Goal: Navigation & Orientation: Find specific page/section

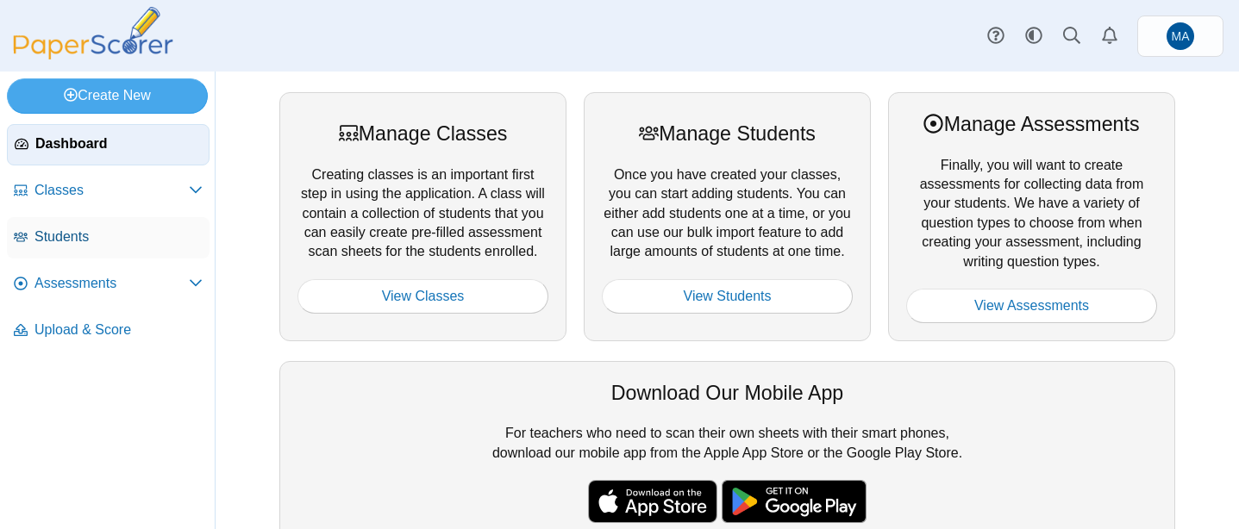
click at [125, 236] on span "Students" at bounding box center [118, 237] width 168 height 19
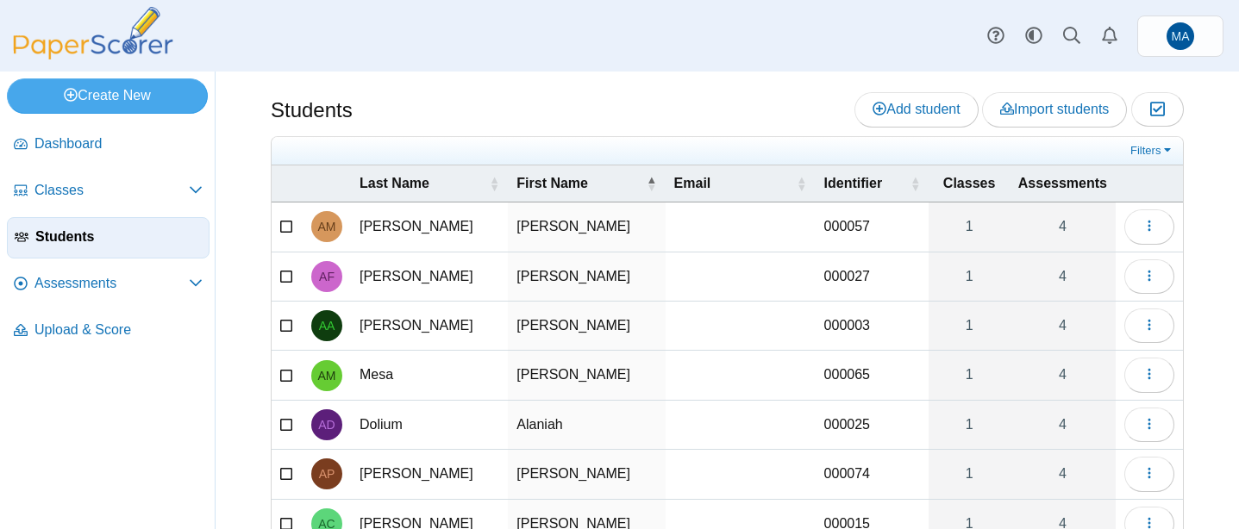
click at [1052, 191] on span "Assessments" at bounding box center [1062, 183] width 89 height 19
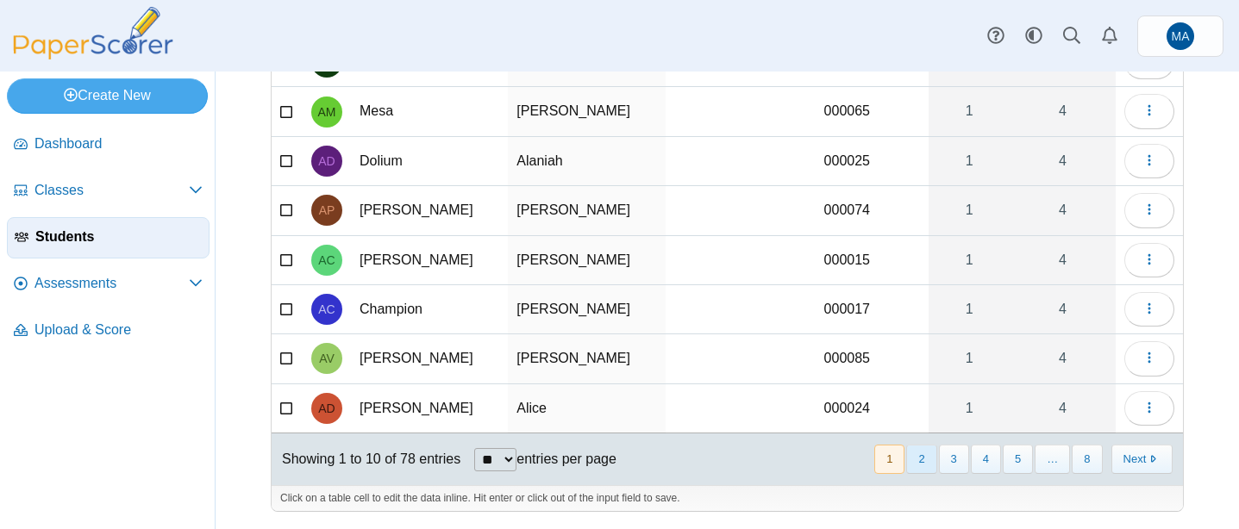
click at [918, 459] on button "2" at bounding box center [921, 459] width 30 height 28
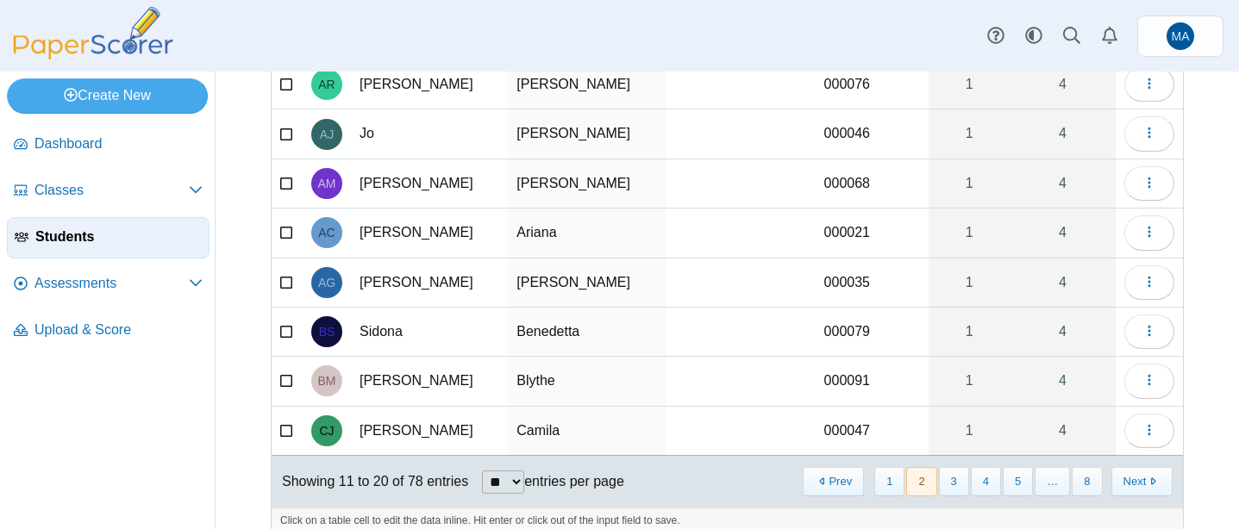
scroll to position [253, 0]
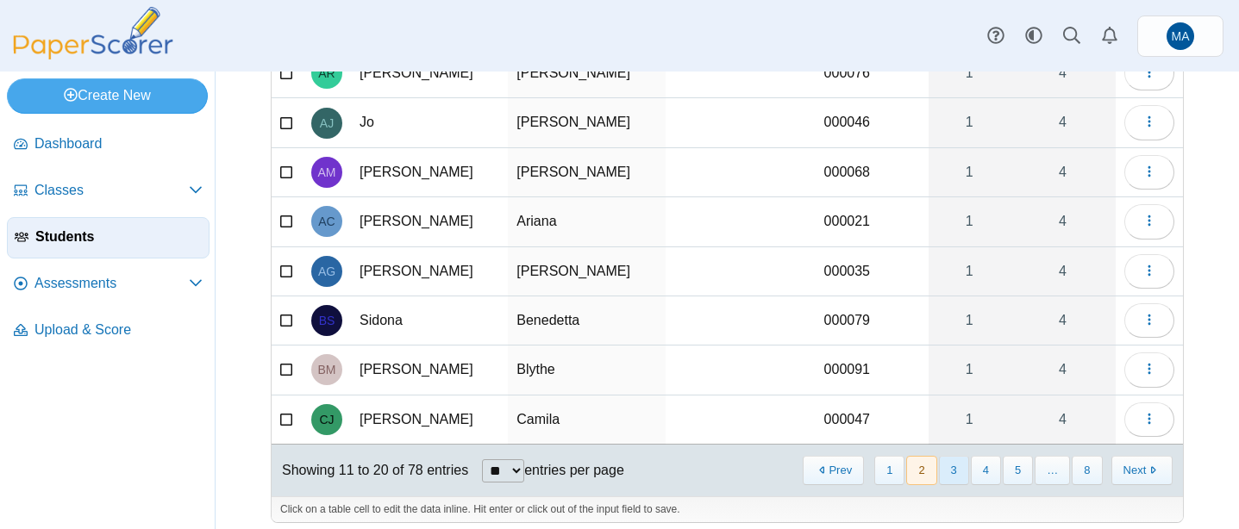
click at [958, 477] on button "3" at bounding box center [954, 470] width 30 height 28
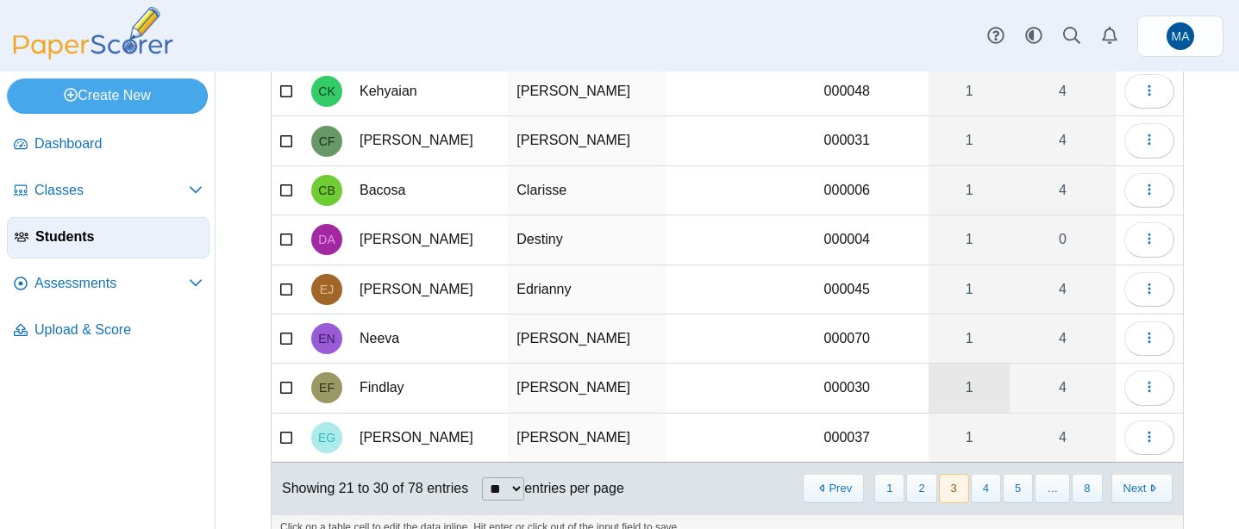
scroll to position [235, 0]
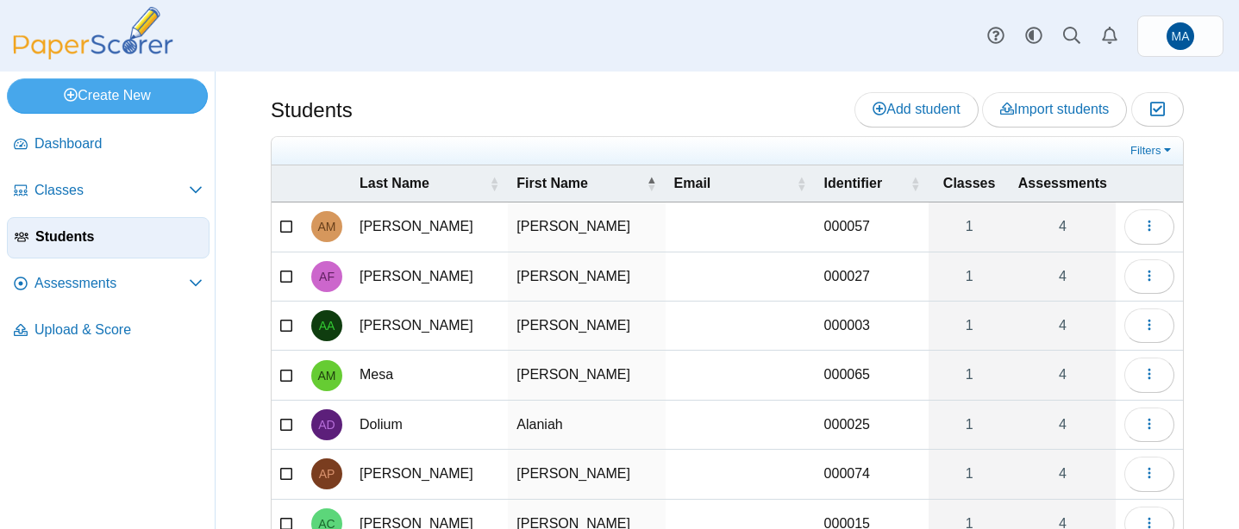
scroll to position [264, 0]
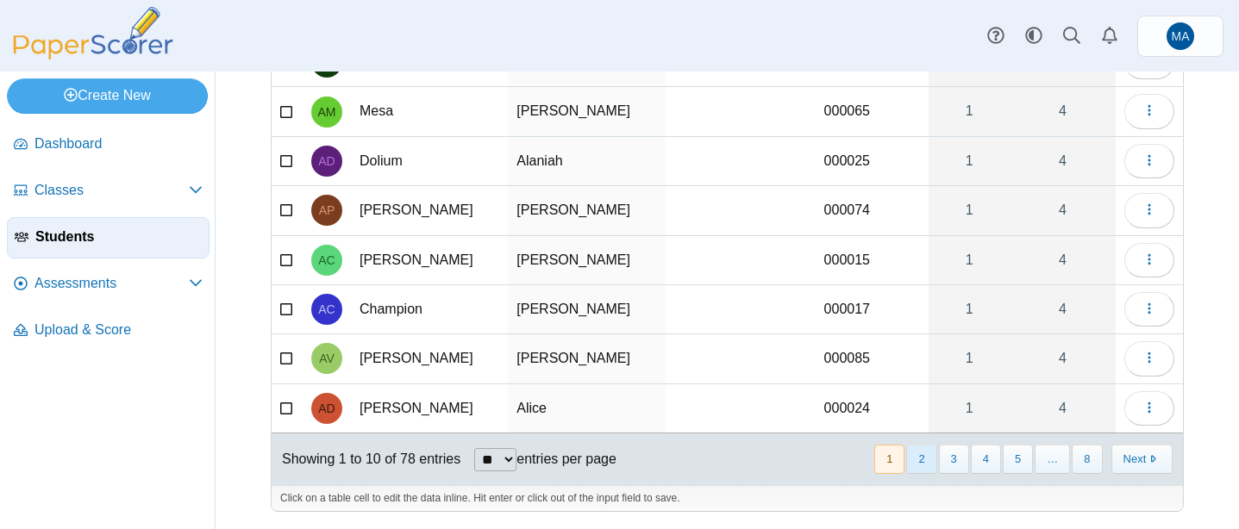
click at [920, 467] on button "2" at bounding box center [921, 459] width 30 height 28
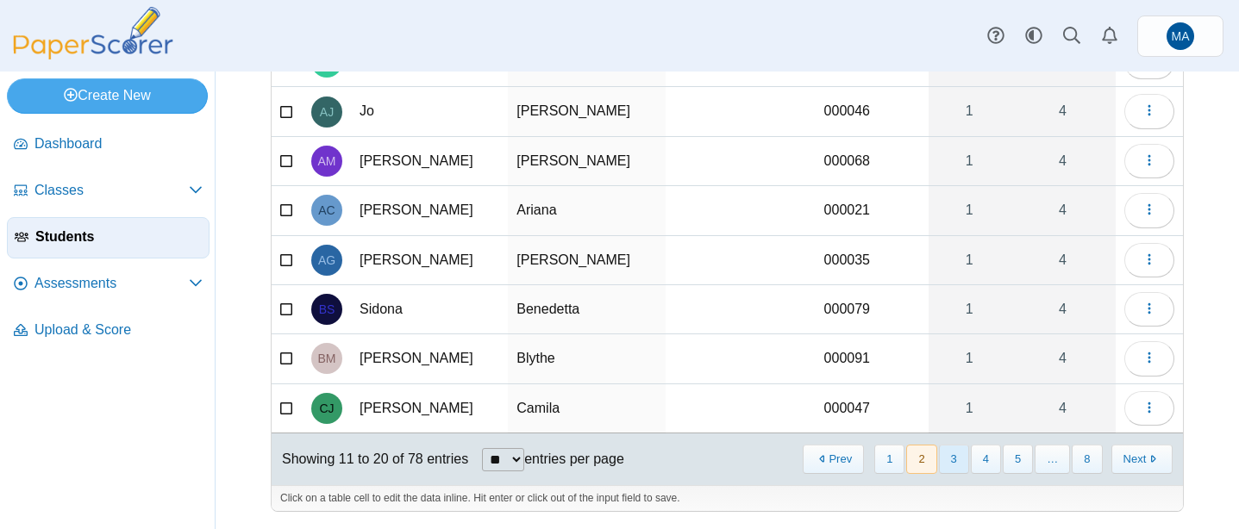
click at [946, 463] on button "3" at bounding box center [954, 459] width 30 height 28
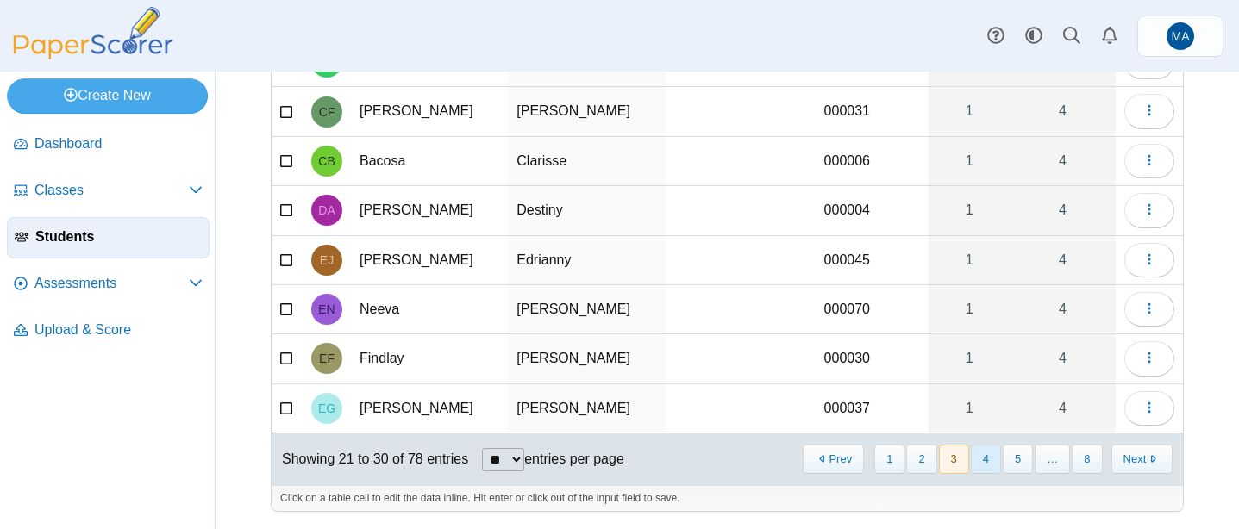
click at [979, 454] on button "4" at bounding box center [986, 459] width 30 height 28
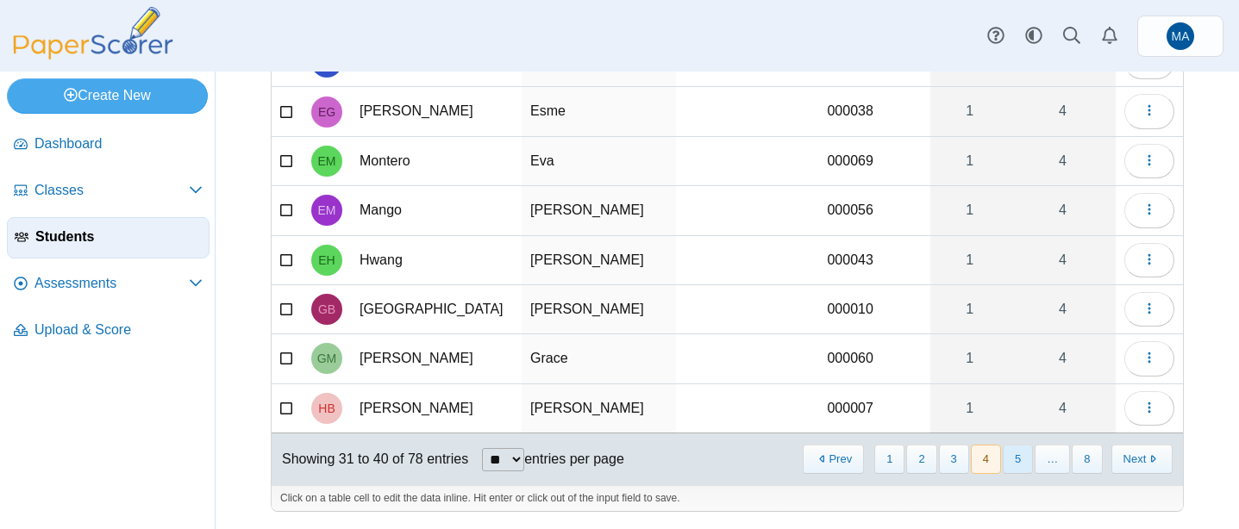
click at [1013, 467] on button "5" at bounding box center [1018, 459] width 30 height 28
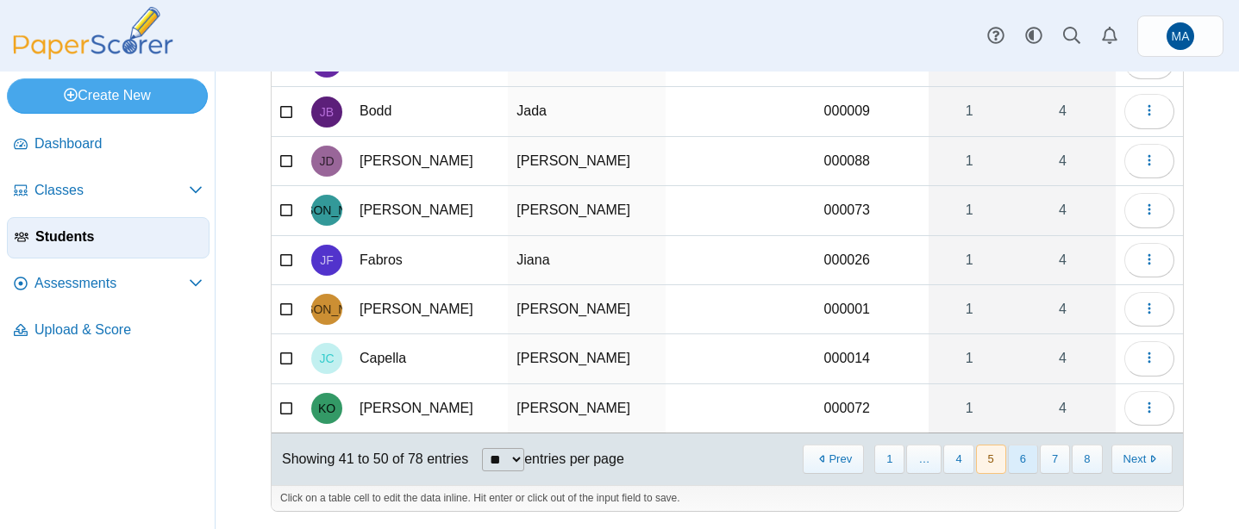
click at [1024, 466] on button "6" at bounding box center [1023, 459] width 30 height 28
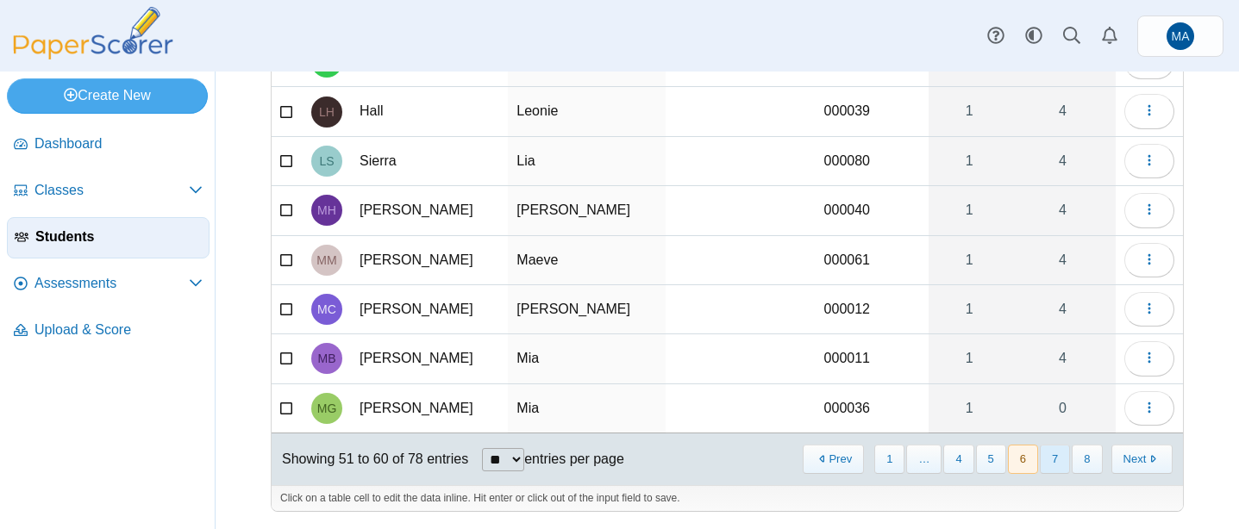
click at [1055, 458] on button "7" at bounding box center [1055, 459] width 30 height 28
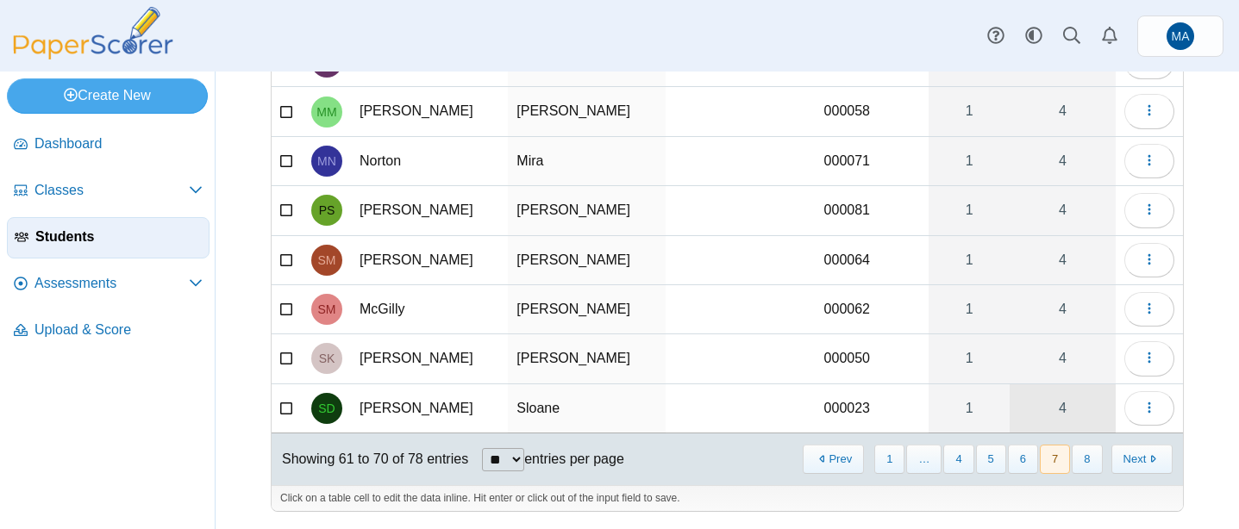
scroll to position [0, 0]
click at [1081, 468] on button "8" at bounding box center [1087, 459] width 30 height 28
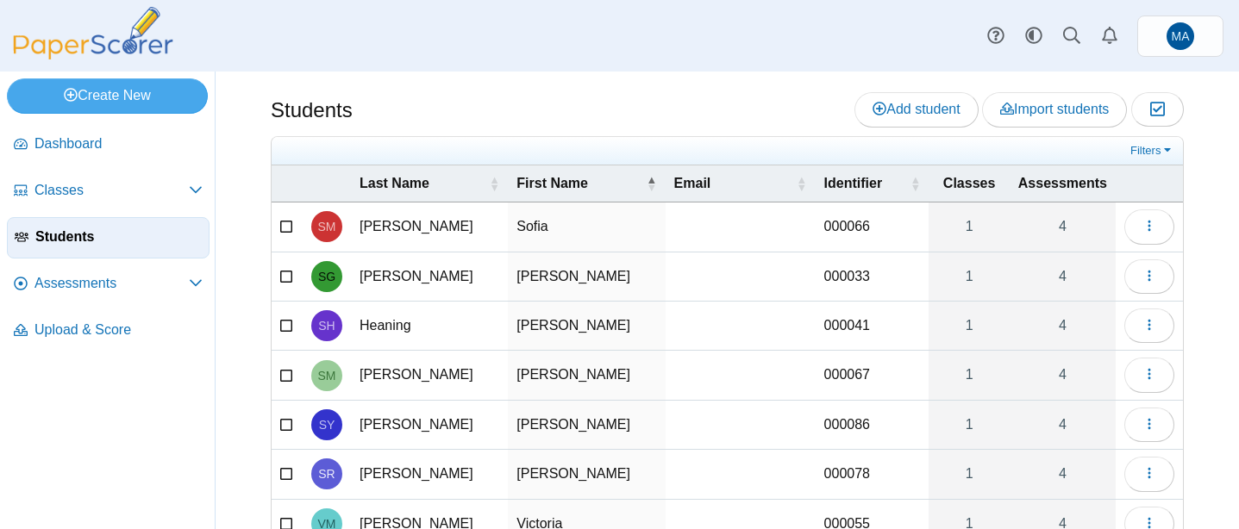
scroll to position [165, 0]
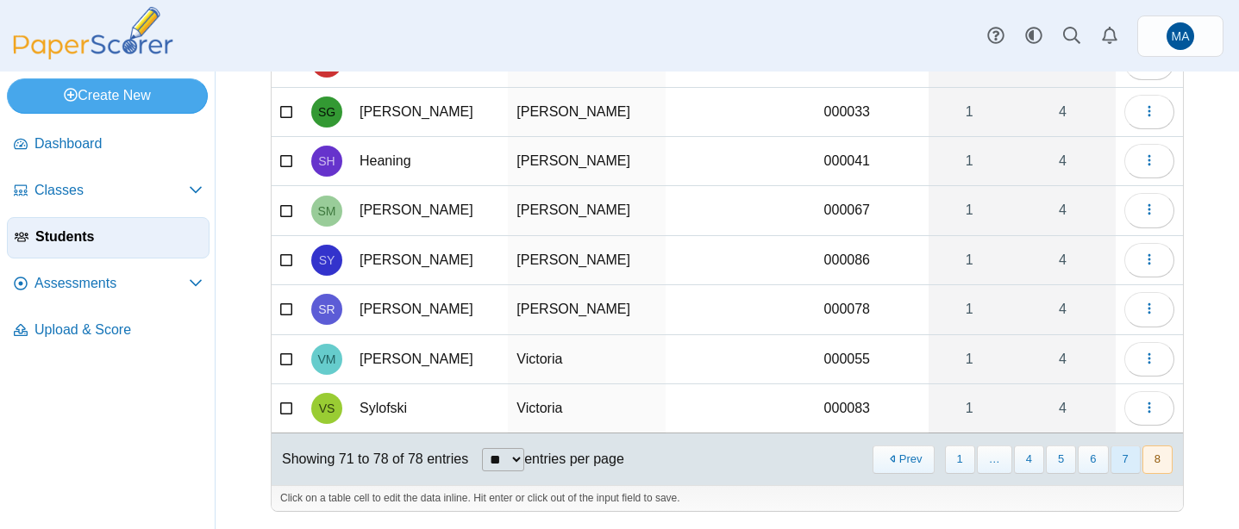
click at [1128, 464] on button "7" at bounding box center [1126, 460] width 30 height 28
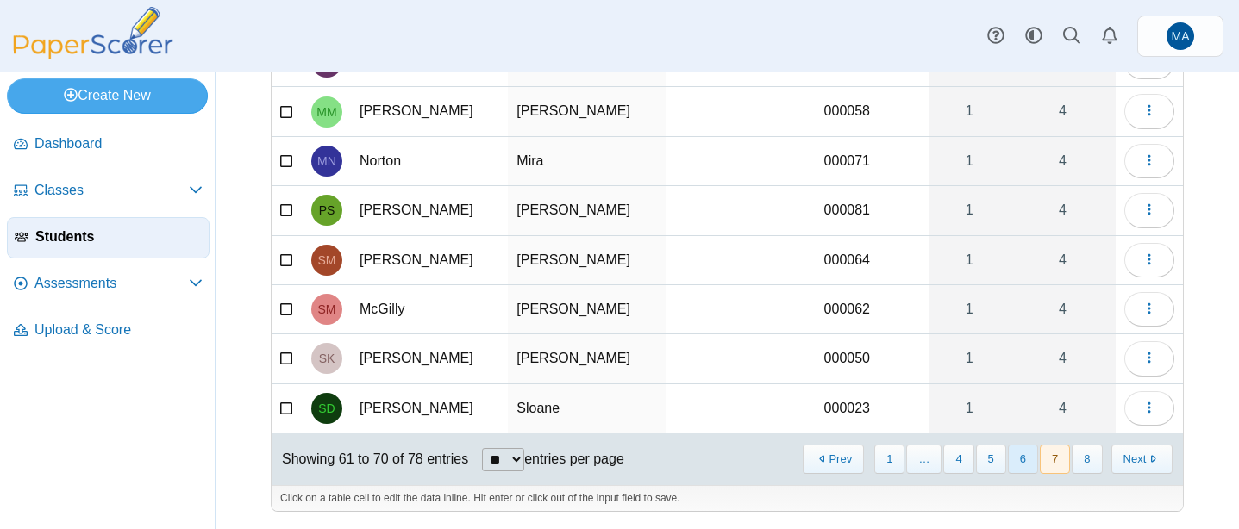
click at [1024, 462] on button "6" at bounding box center [1023, 459] width 30 height 28
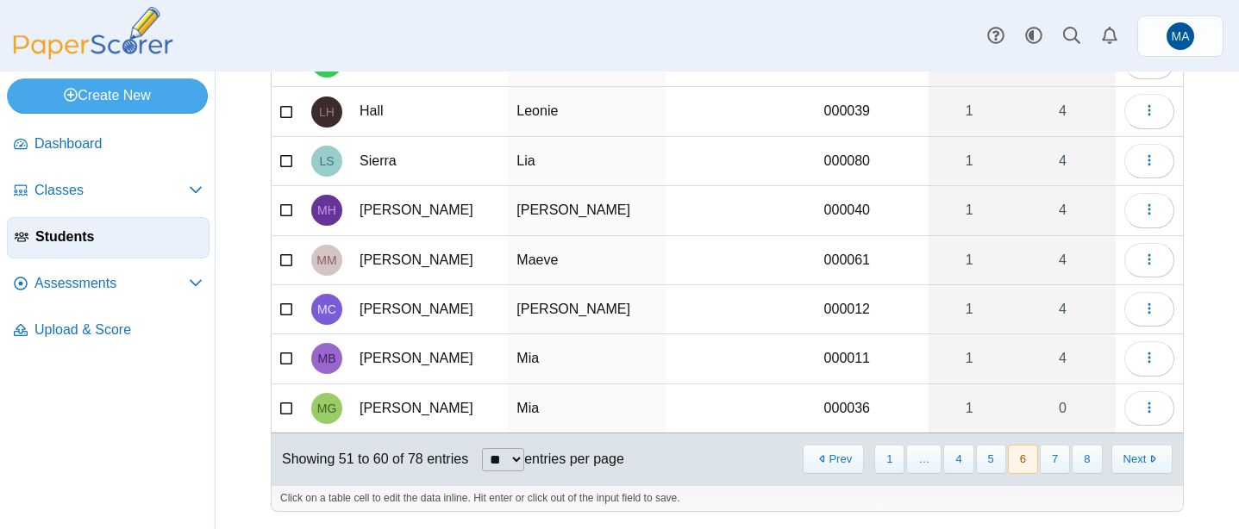
click at [285, 407] on icon at bounding box center [287, 406] width 14 height 12
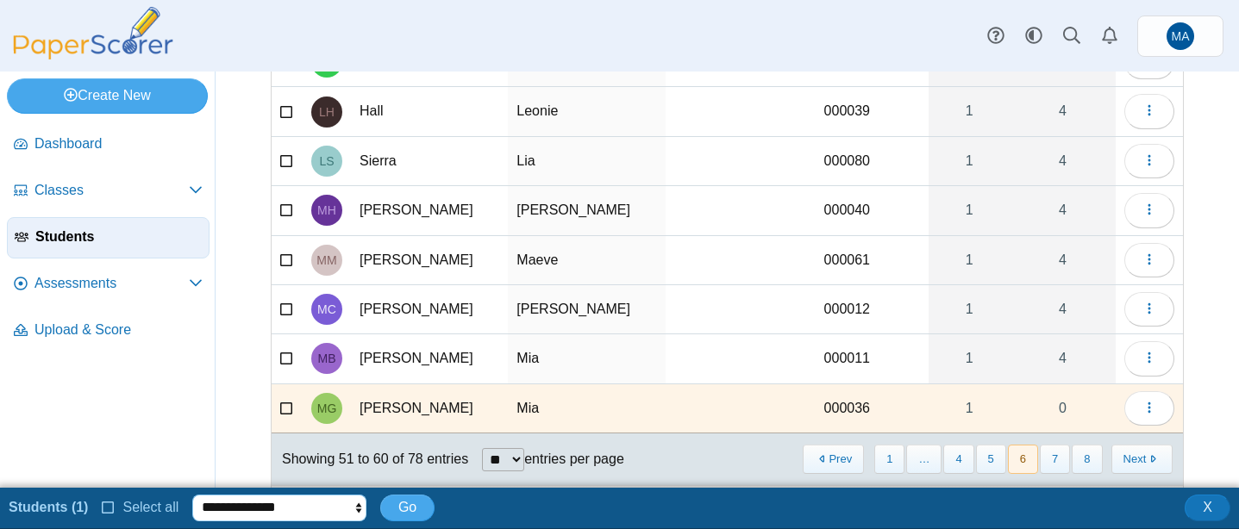
click at [280, 503] on select "**********" at bounding box center [279, 508] width 174 height 26
select select "******"
click at [192, 495] on select "**********" at bounding box center [279, 508] width 174 height 26
click at [405, 510] on span "Go" at bounding box center [407, 507] width 18 height 15
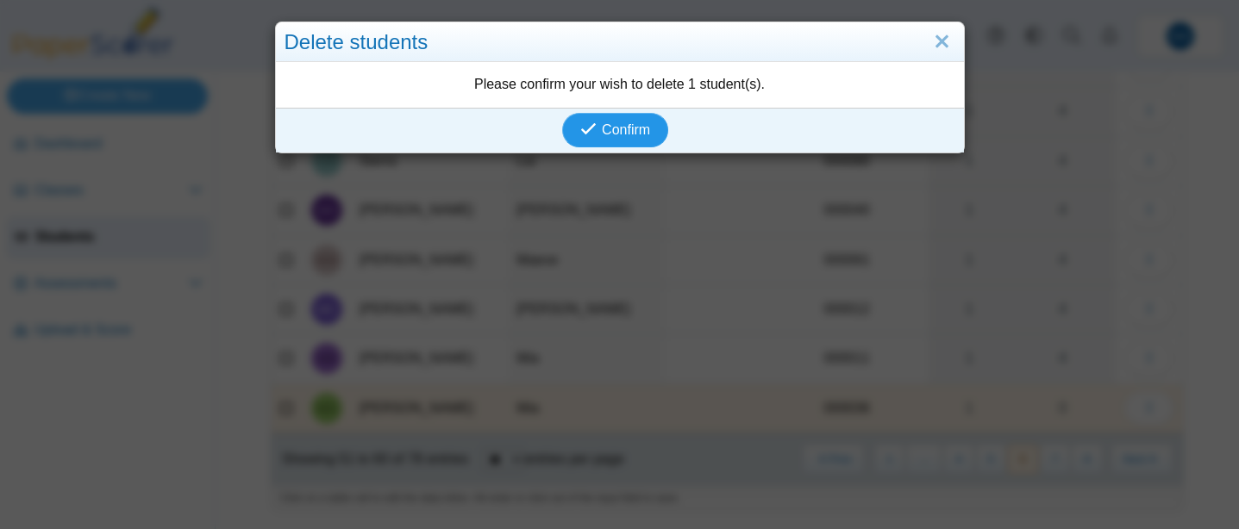
click at [617, 140] on button "Confirm" at bounding box center [615, 130] width 106 height 34
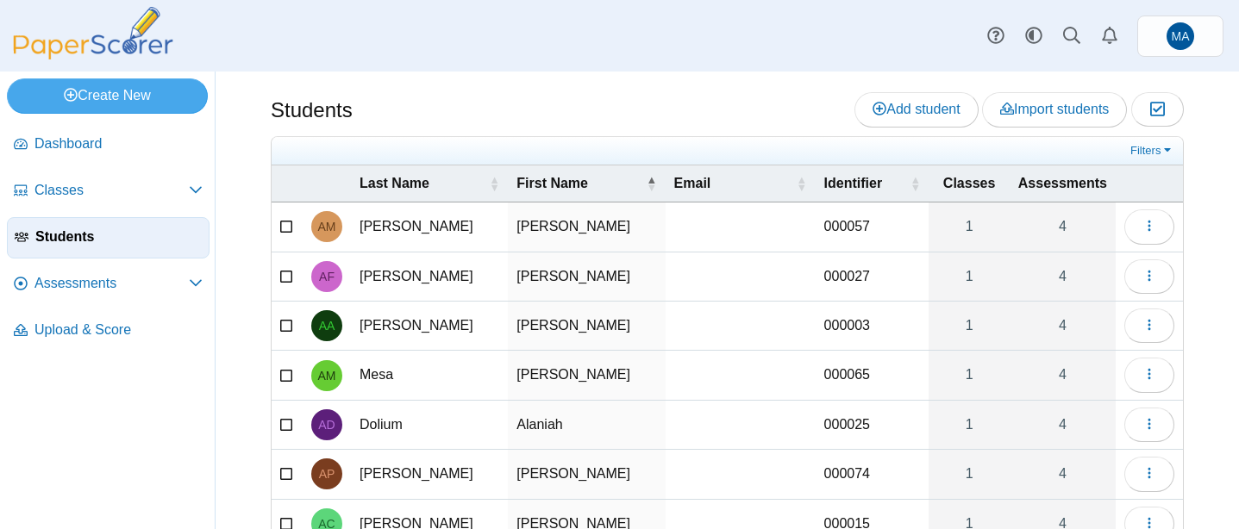
scroll to position [264, 0]
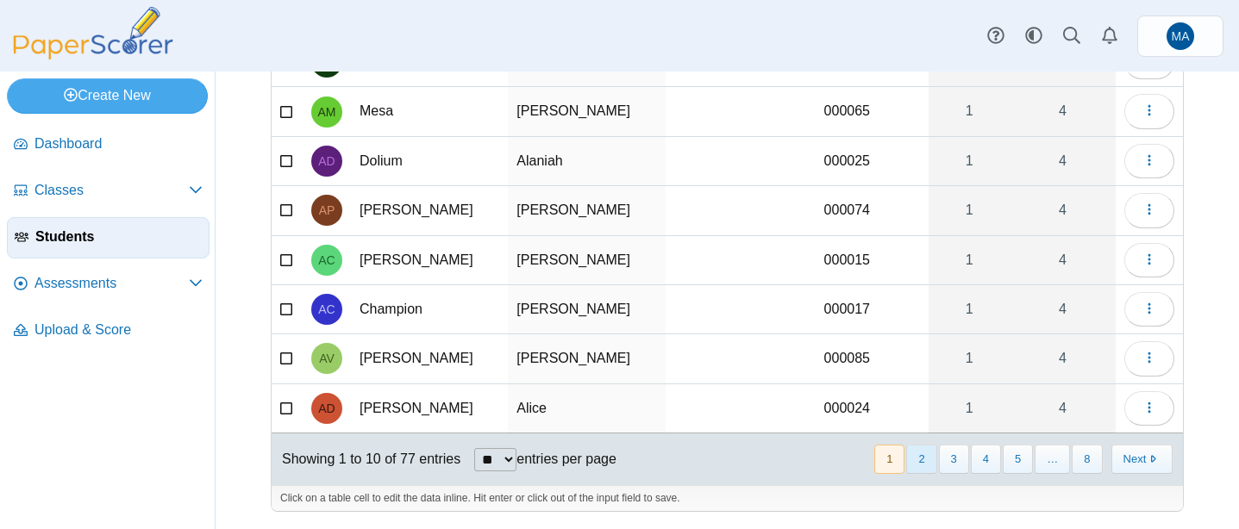
click at [920, 460] on button "2" at bounding box center [921, 459] width 30 height 28
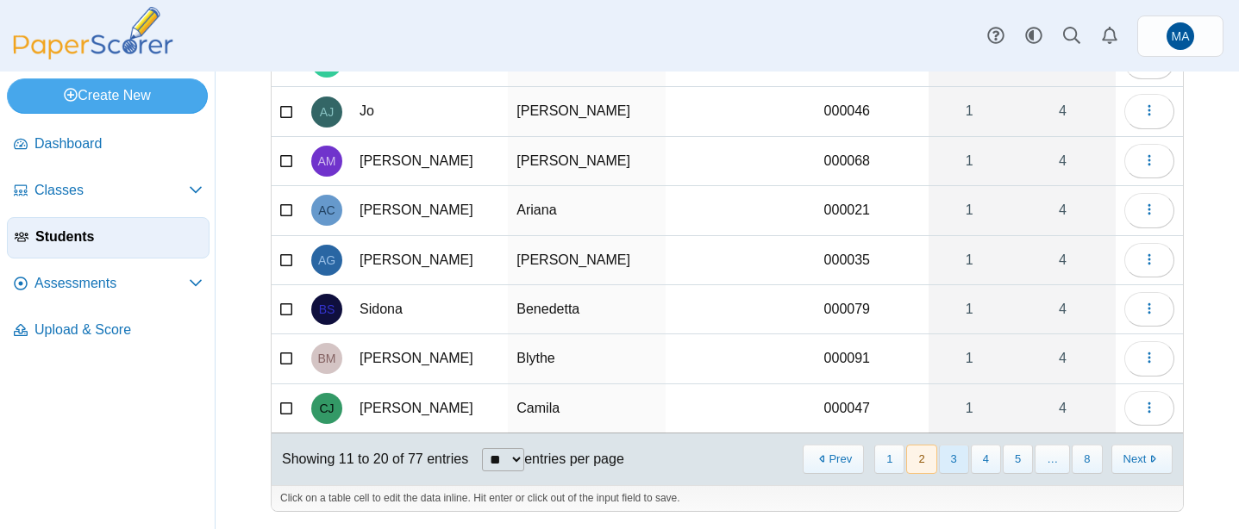
click at [941, 455] on button "3" at bounding box center [954, 459] width 30 height 28
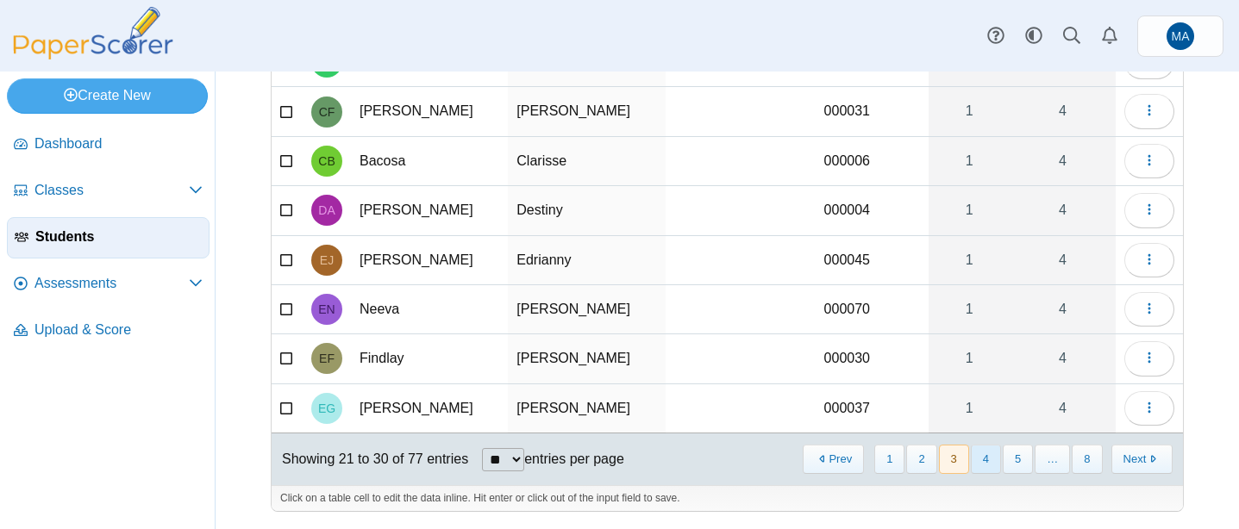
click at [984, 459] on button "4" at bounding box center [986, 459] width 30 height 28
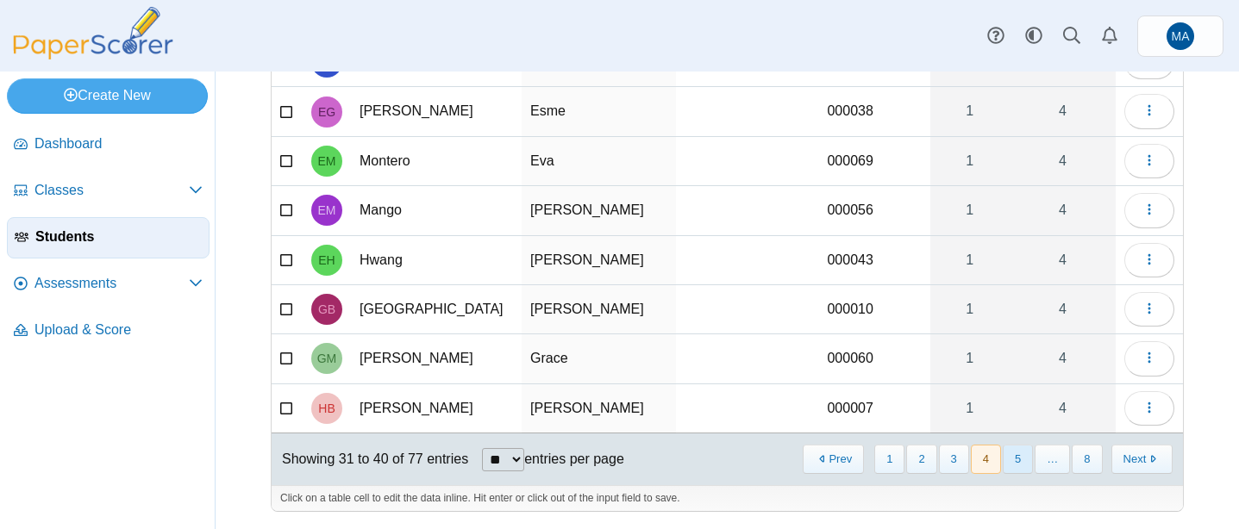
click at [1024, 461] on button "5" at bounding box center [1018, 459] width 30 height 28
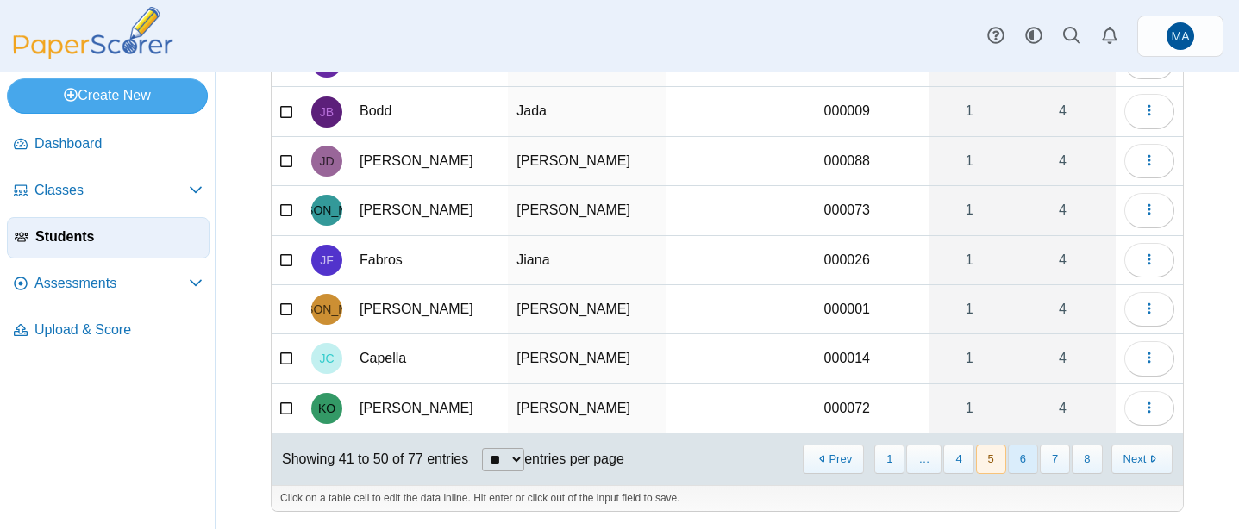
click at [1021, 454] on button "6" at bounding box center [1023, 459] width 30 height 28
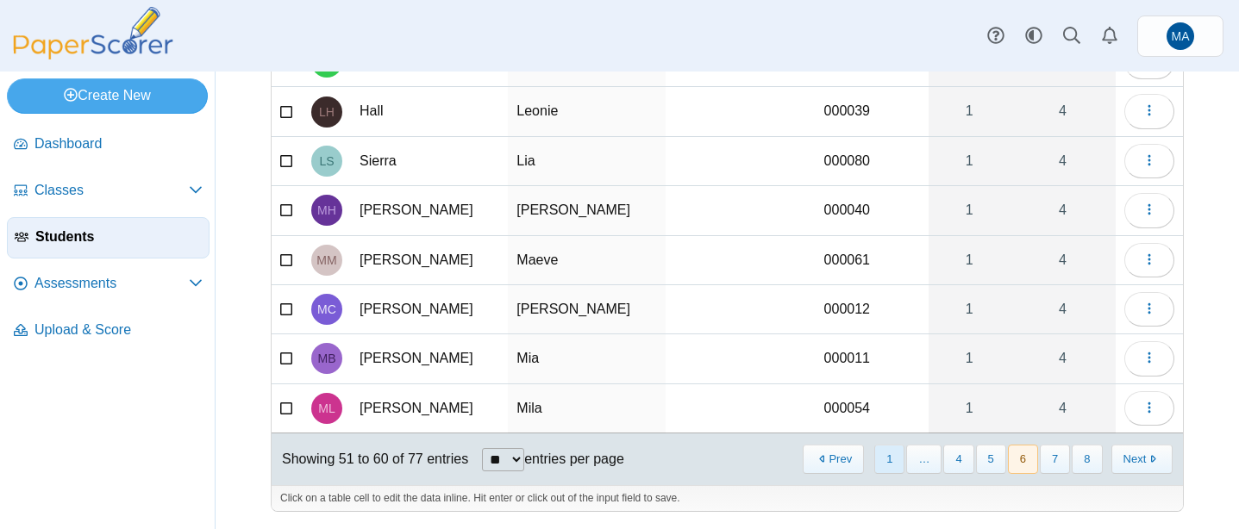
click at [890, 467] on button "1" at bounding box center [889, 459] width 30 height 28
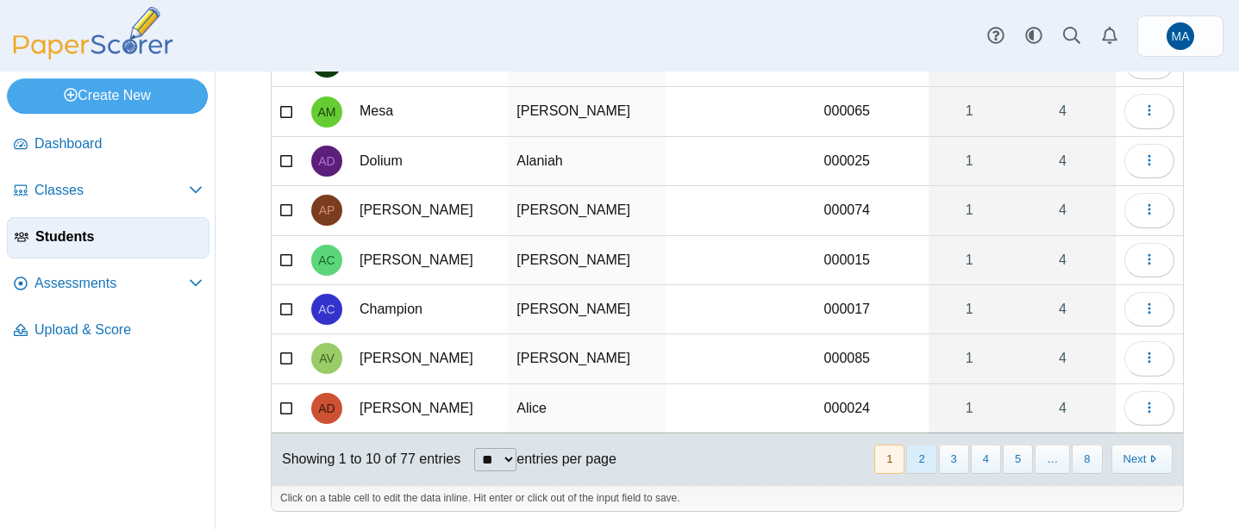
click at [906, 454] on button "2" at bounding box center [921, 459] width 30 height 28
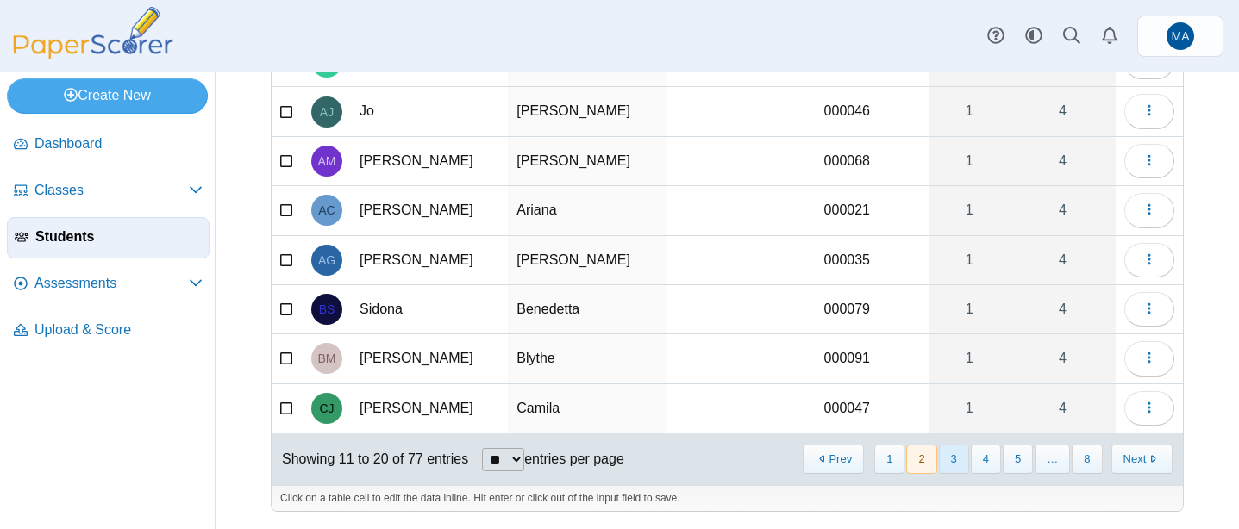
click at [950, 461] on button "3" at bounding box center [954, 459] width 30 height 28
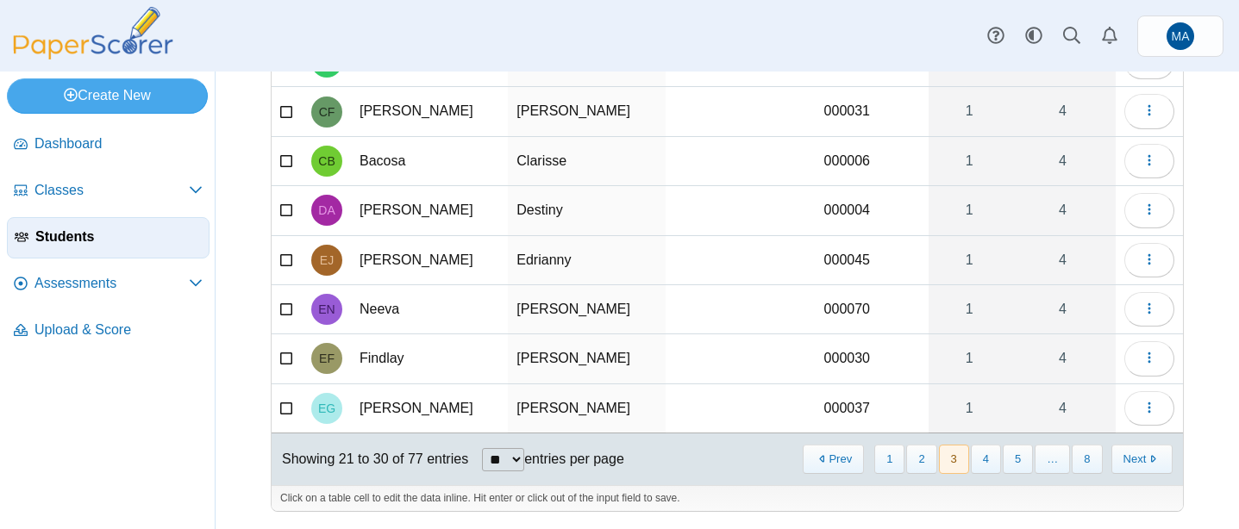
click at [992, 474] on div "« Prev 1 2 3 4 5 … 8 Next »" at bounding box center [987, 459] width 392 height 49
click at [986, 460] on button "4" at bounding box center [986, 459] width 30 height 28
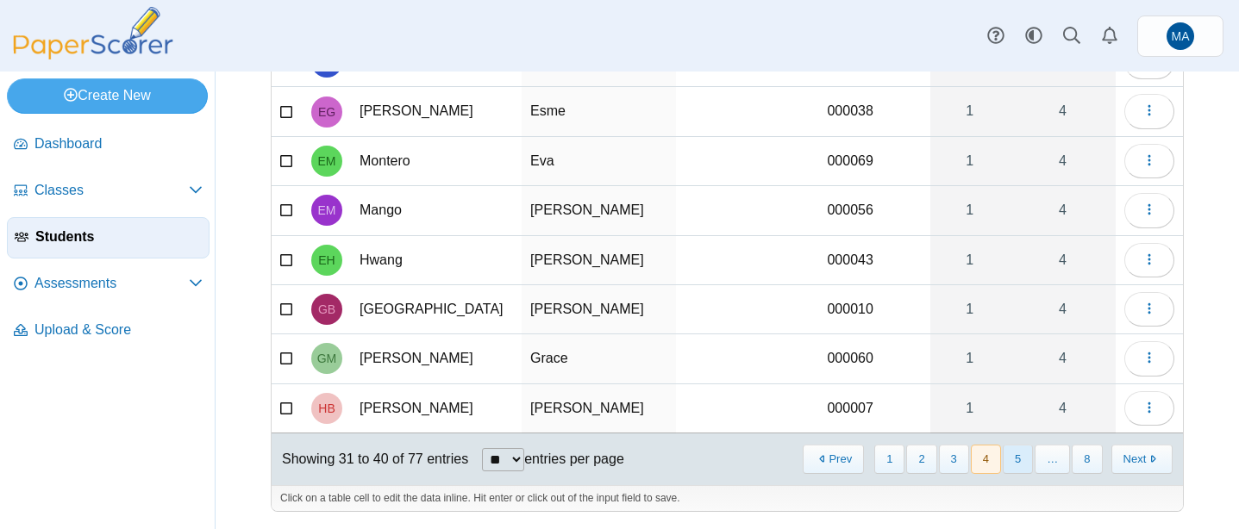
click at [1027, 464] on button "5" at bounding box center [1018, 459] width 30 height 28
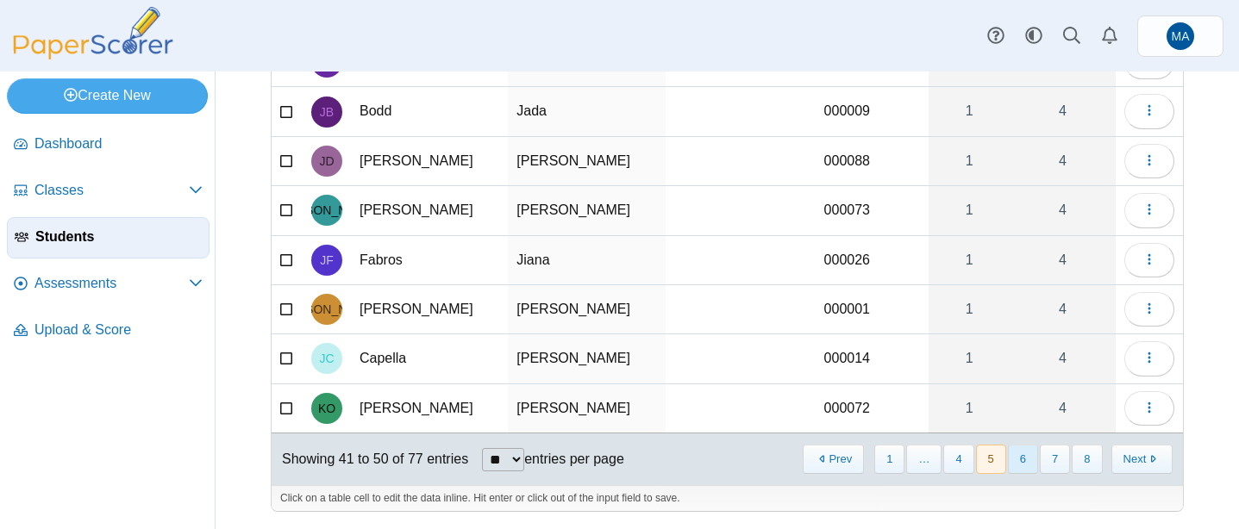
click at [1022, 460] on button "6" at bounding box center [1023, 459] width 30 height 28
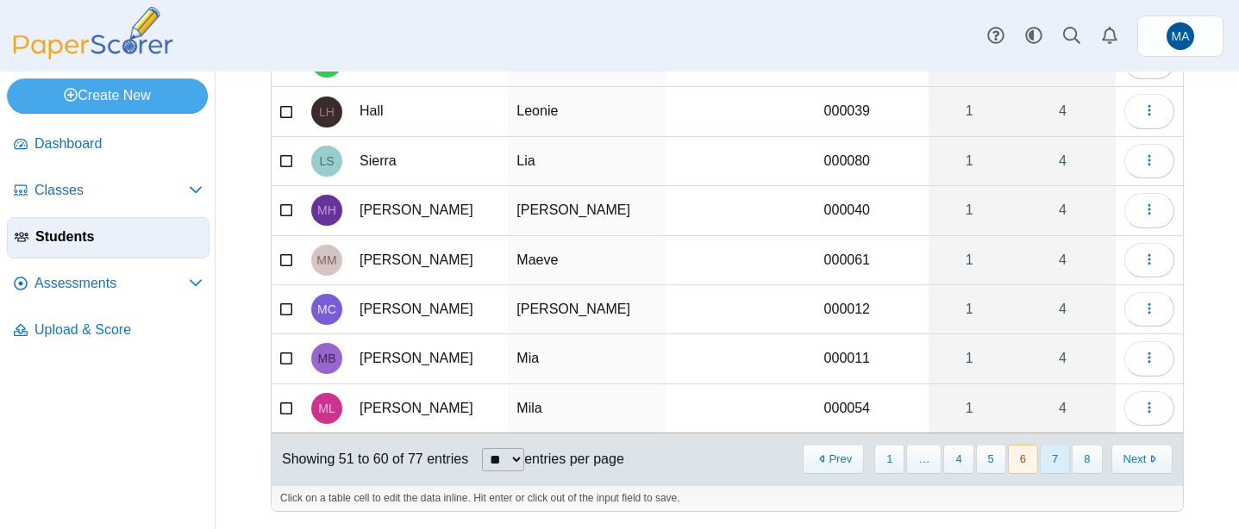
click at [1057, 467] on button "7" at bounding box center [1055, 459] width 30 height 28
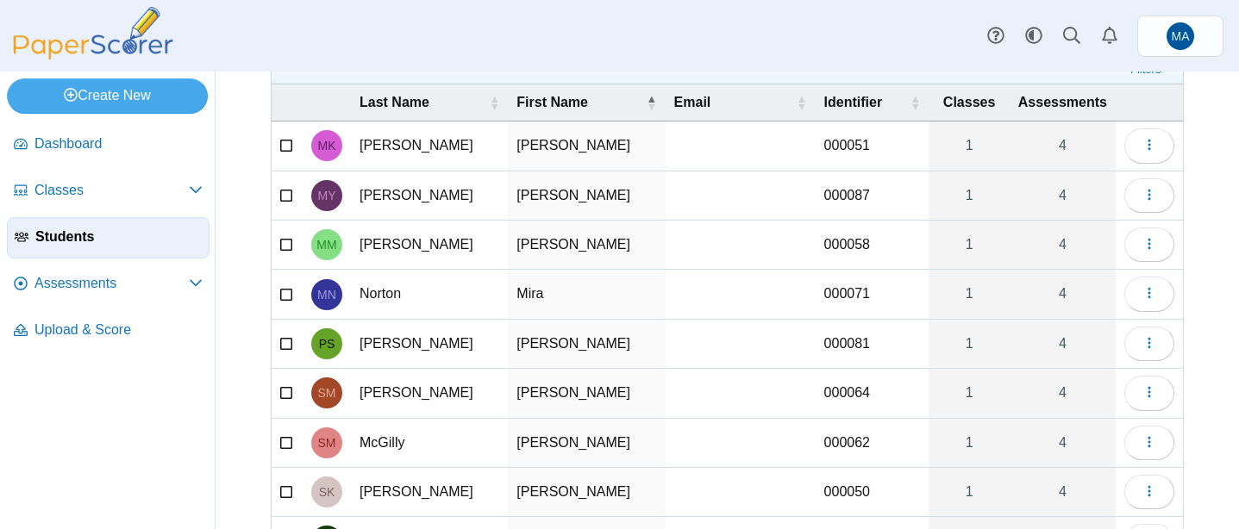
scroll to position [0, 0]
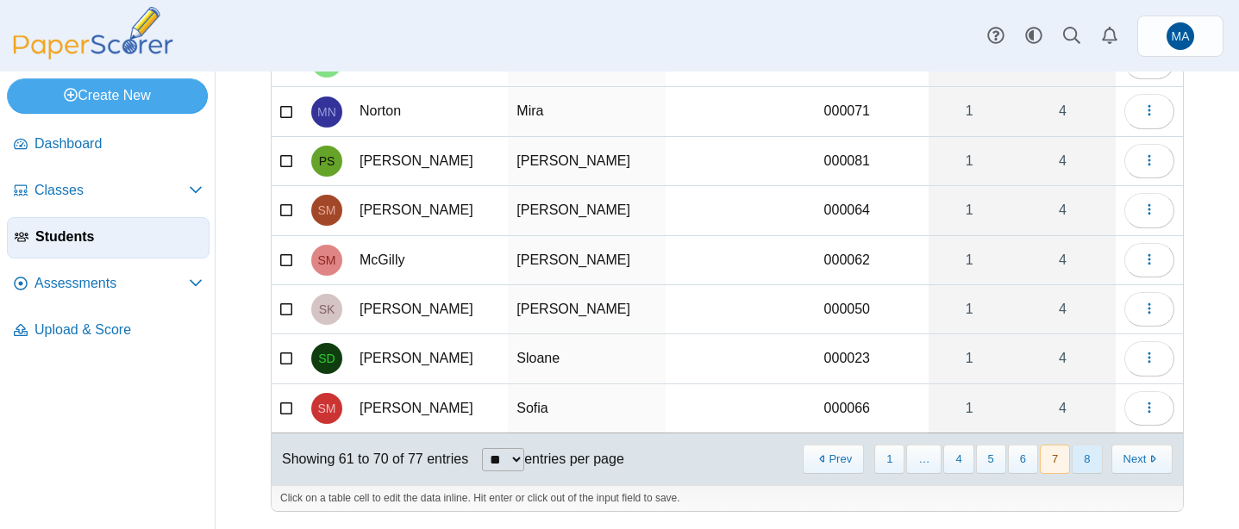
click at [1080, 460] on button "8" at bounding box center [1087, 459] width 30 height 28
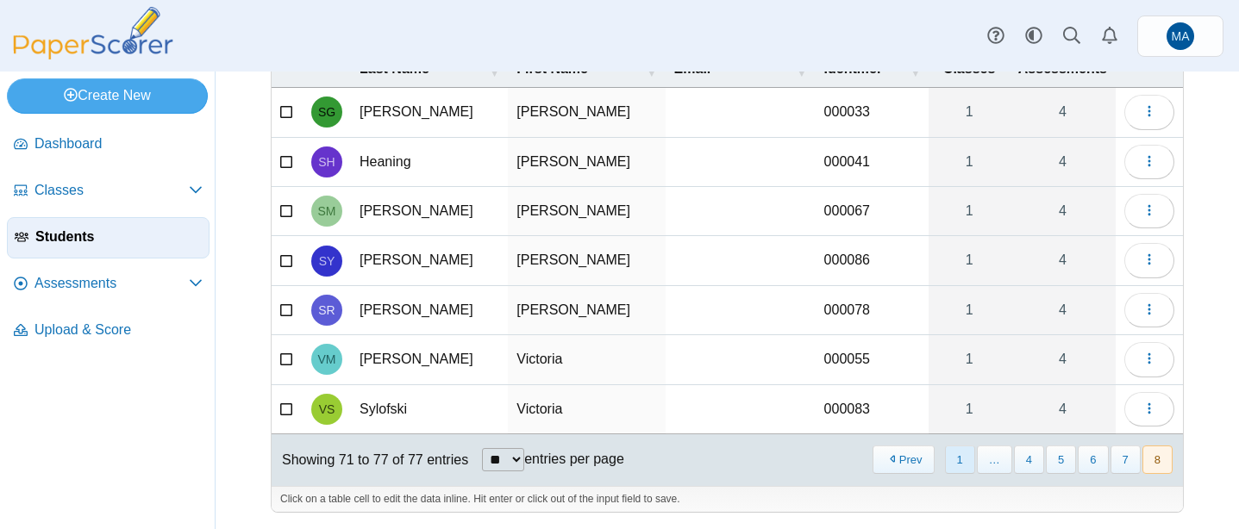
click at [953, 456] on button "1" at bounding box center [960, 460] width 30 height 28
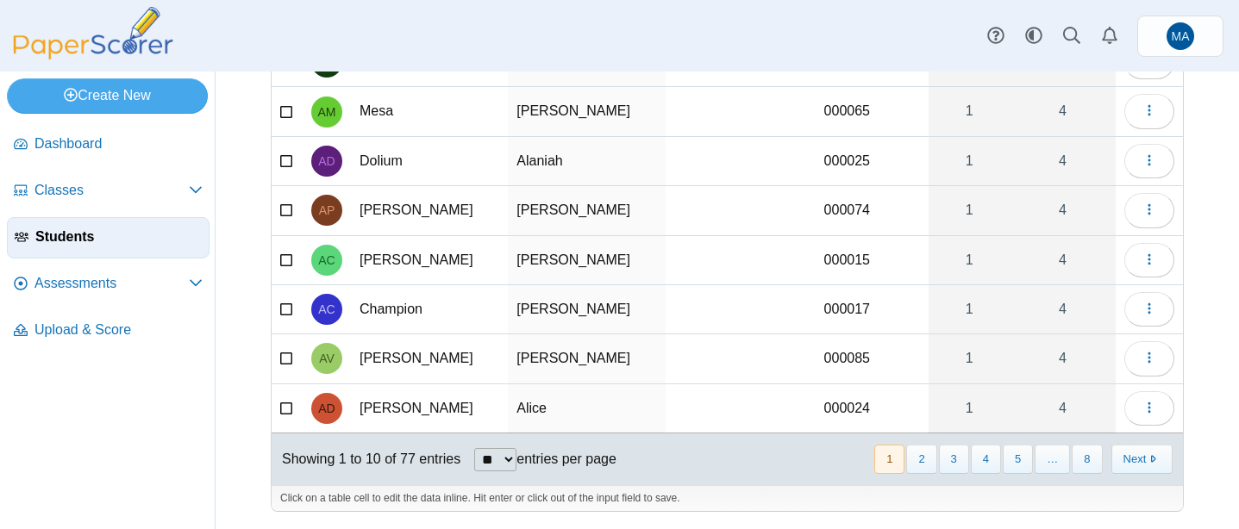
scroll to position [0, 0]
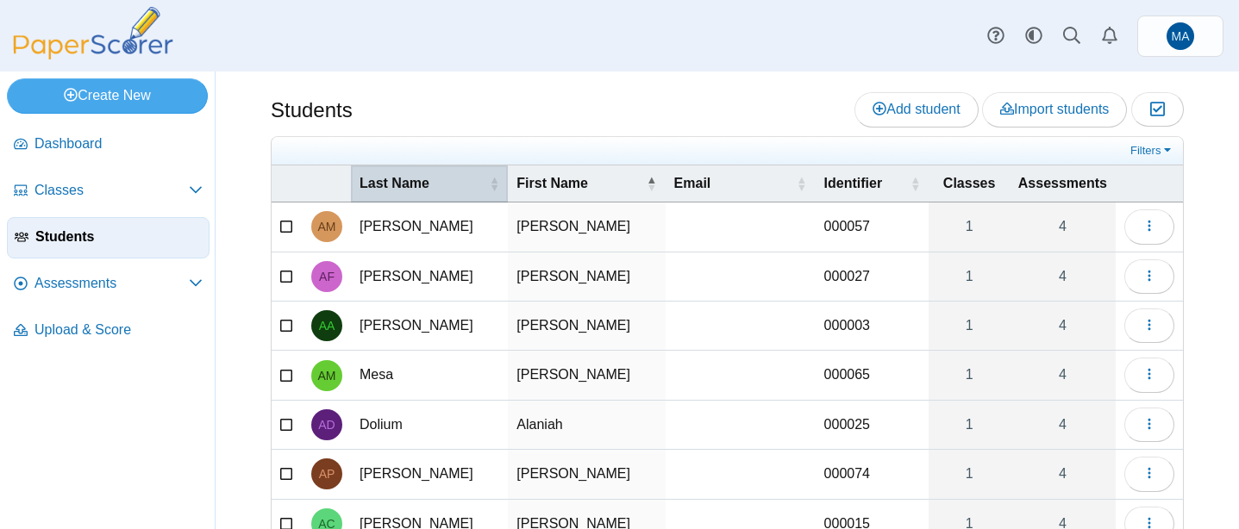
click at [429, 181] on span "Last Name" at bounding box center [423, 183] width 126 height 19
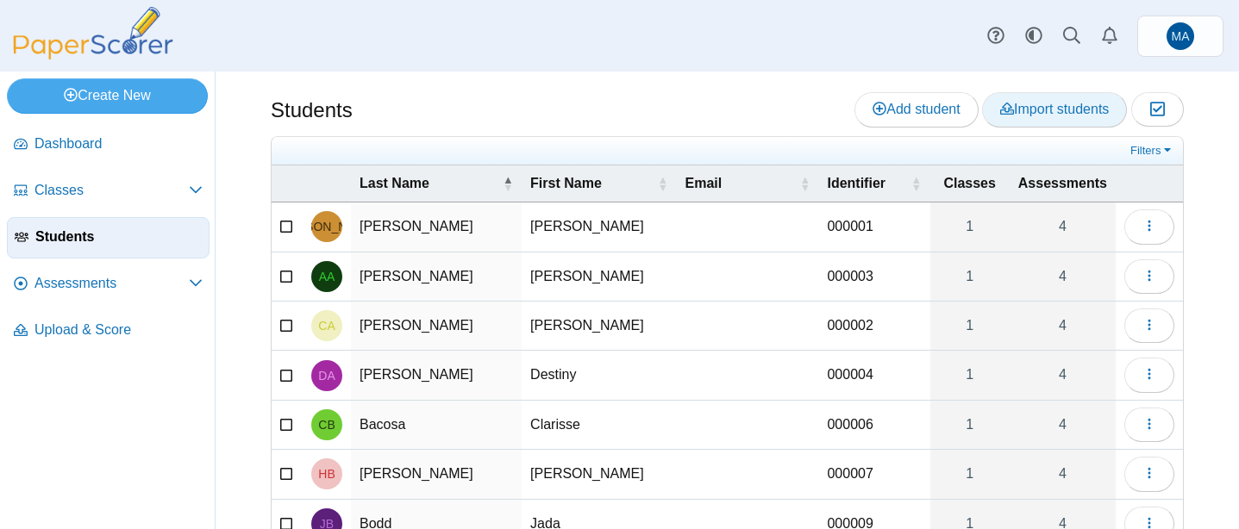
click at [1081, 105] on span "Import students" at bounding box center [1054, 109] width 109 height 15
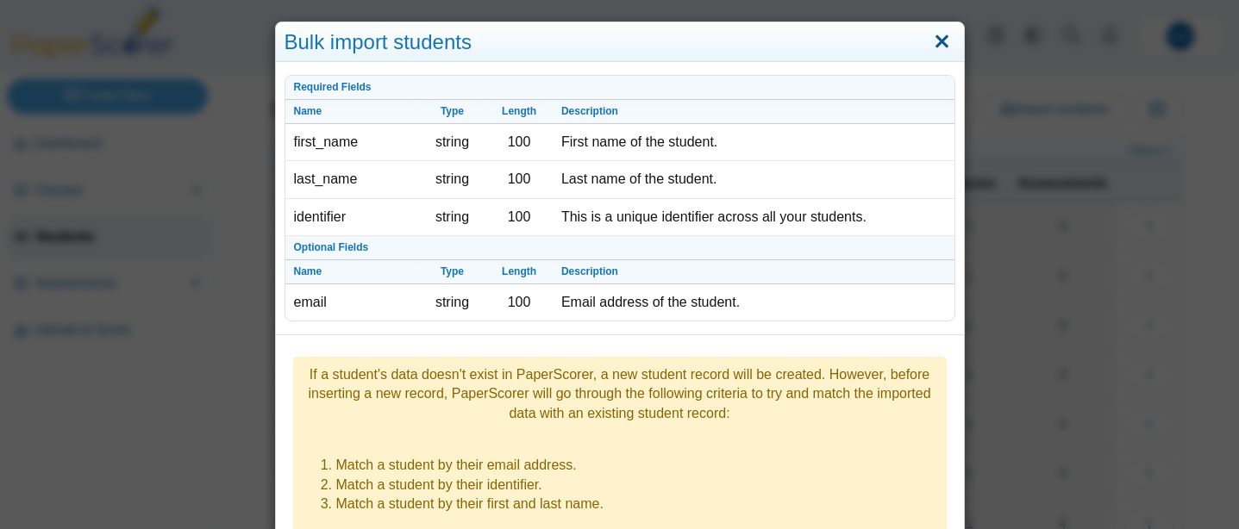
click at [941, 44] on link "Close" at bounding box center [942, 42] width 27 height 29
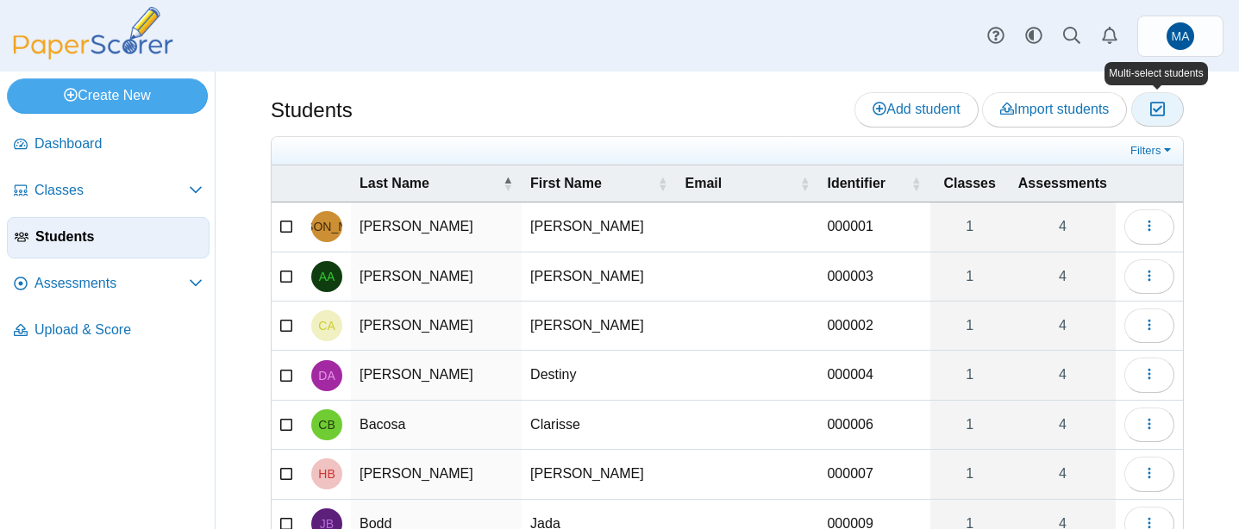
click at [1169, 103] on button "Moderation 0" at bounding box center [1157, 109] width 53 height 34
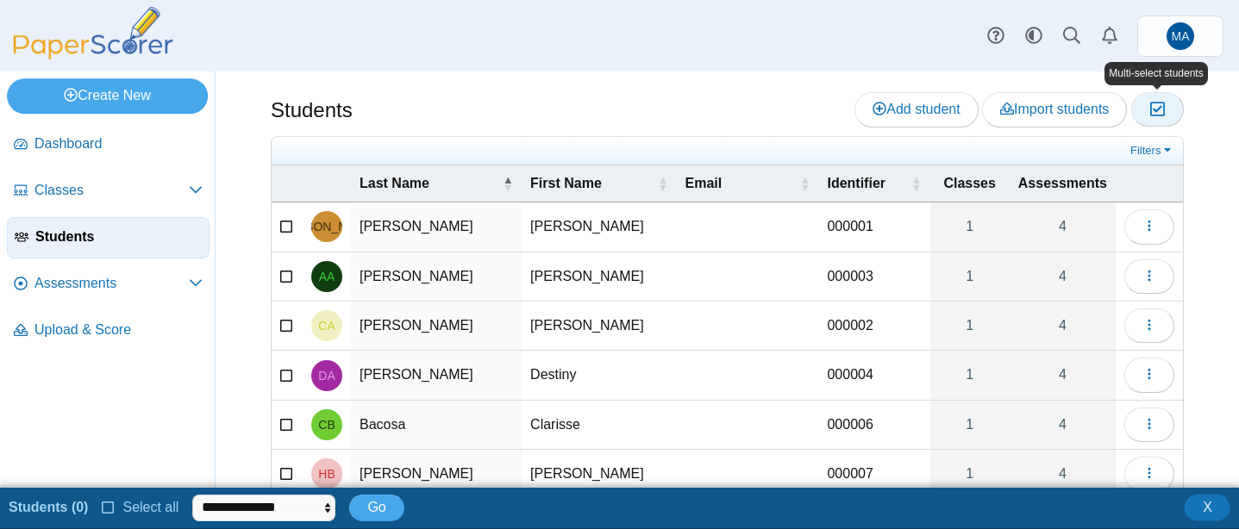
click at [1169, 103] on button "Moderation 0" at bounding box center [1157, 109] width 53 height 34
click at [112, 508] on icon at bounding box center [109, 506] width 14 height 12
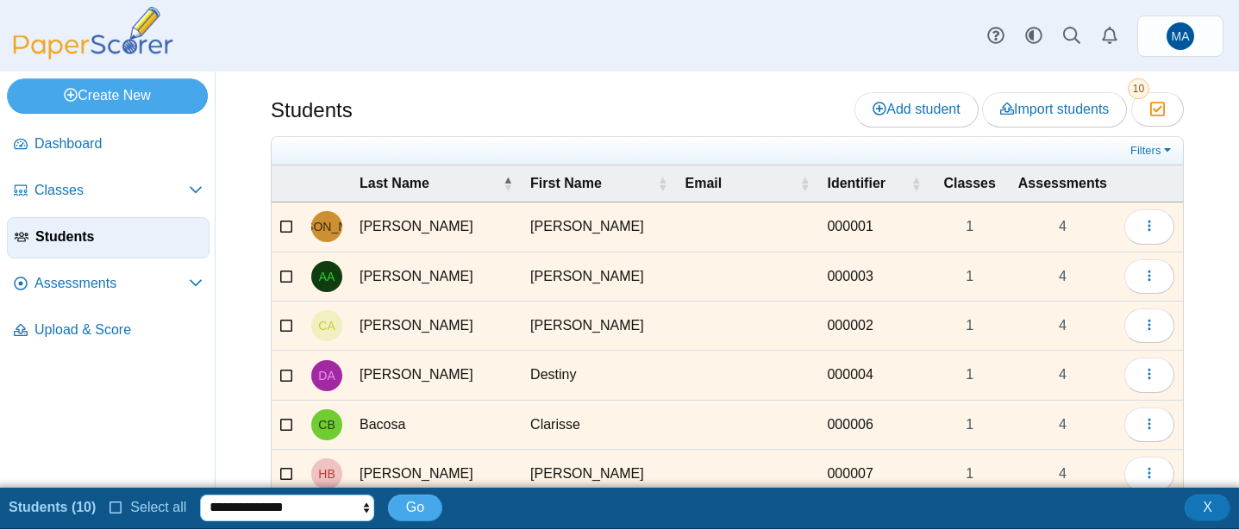
click at [246, 498] on select "**********" at bounding box center [287, 508] width 174 height 26
click at [1205, 501] on span "X" at bounding box center [1207, 507] width 9 height 15
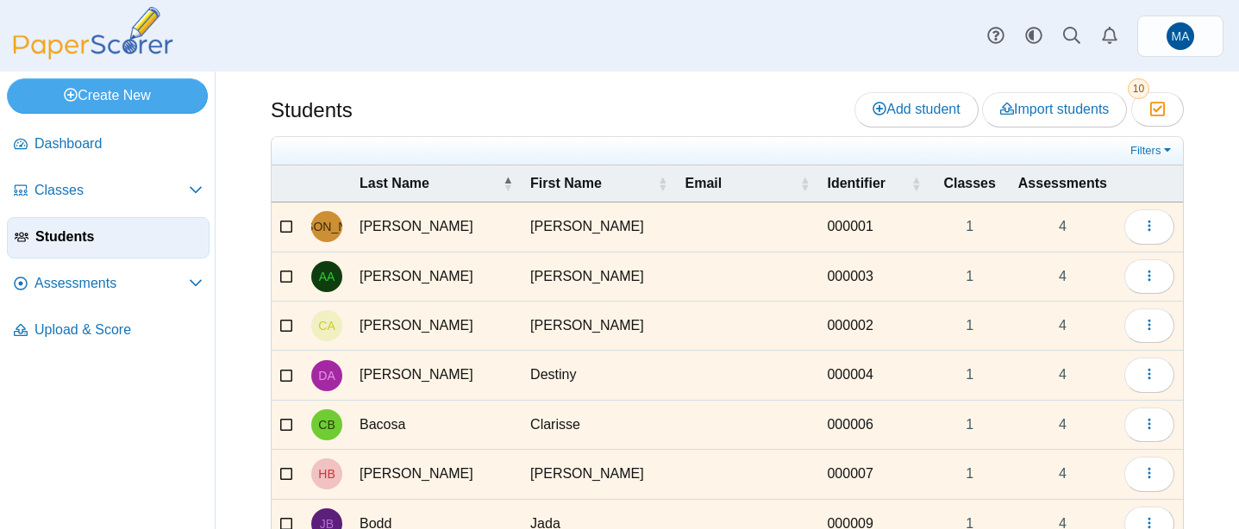
click at [1153, 85] on div "Students Add student Import students Moderation 10" at bounding box center [728, 301] width 1024 height 458
click at [1156, 97] on button "Moderation 10" at bounding box center [1157, 109] width 53 height 34
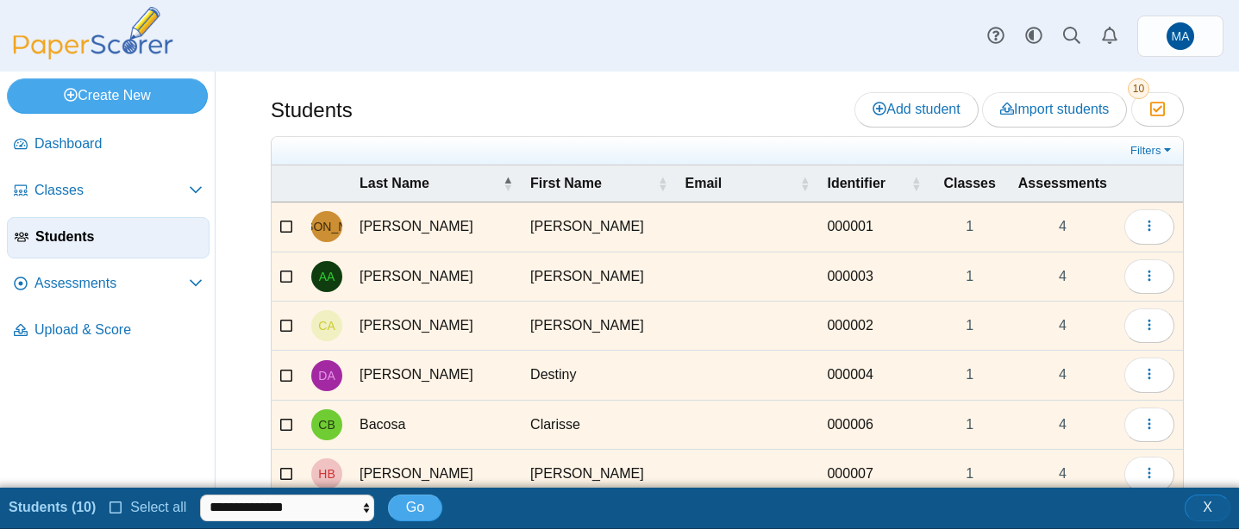
click at [1220, 509] on button "X" at bounding box center [1208, 508] width 46 height 26
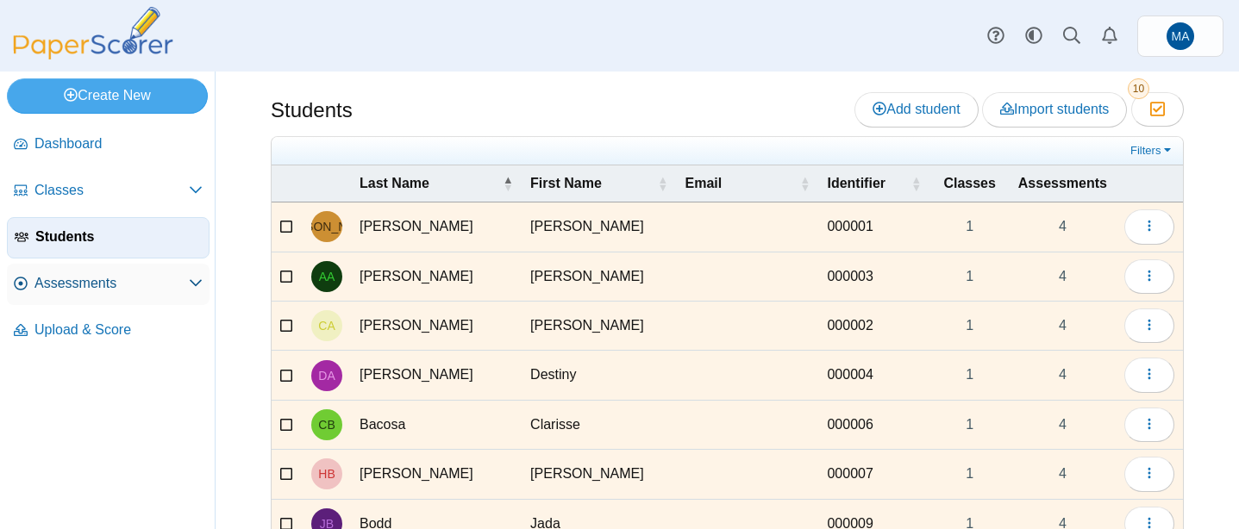
click at [134, 272] on link "Assessments" at bounding box center [108, 284] width 203 height 41
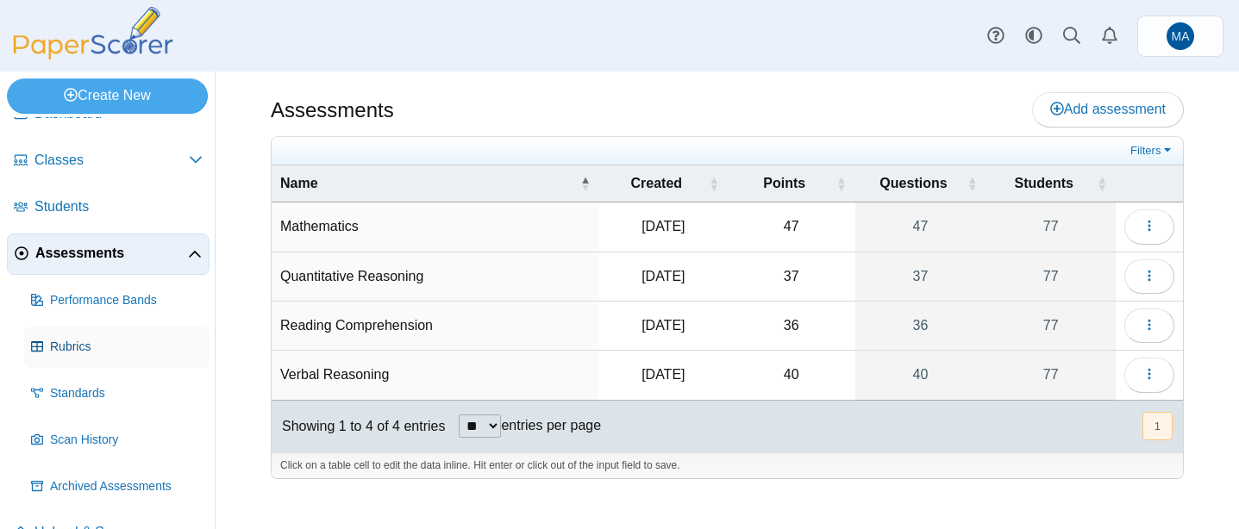
scroll to position [66, 0]
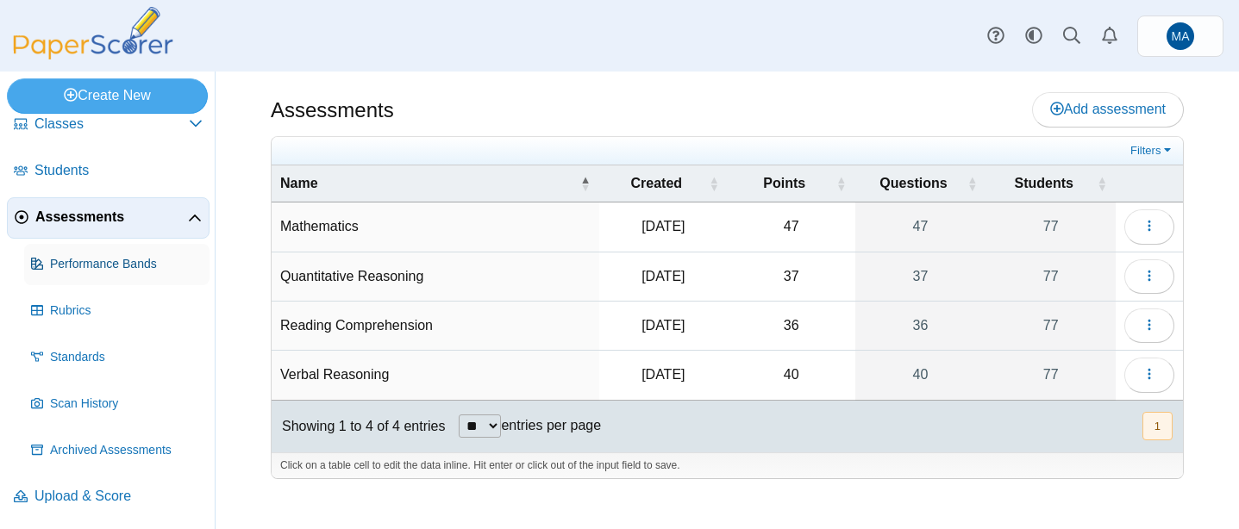
click at [103, 259] on span "Performance Bands" at bounding box center [126, 264] width 153 height 17
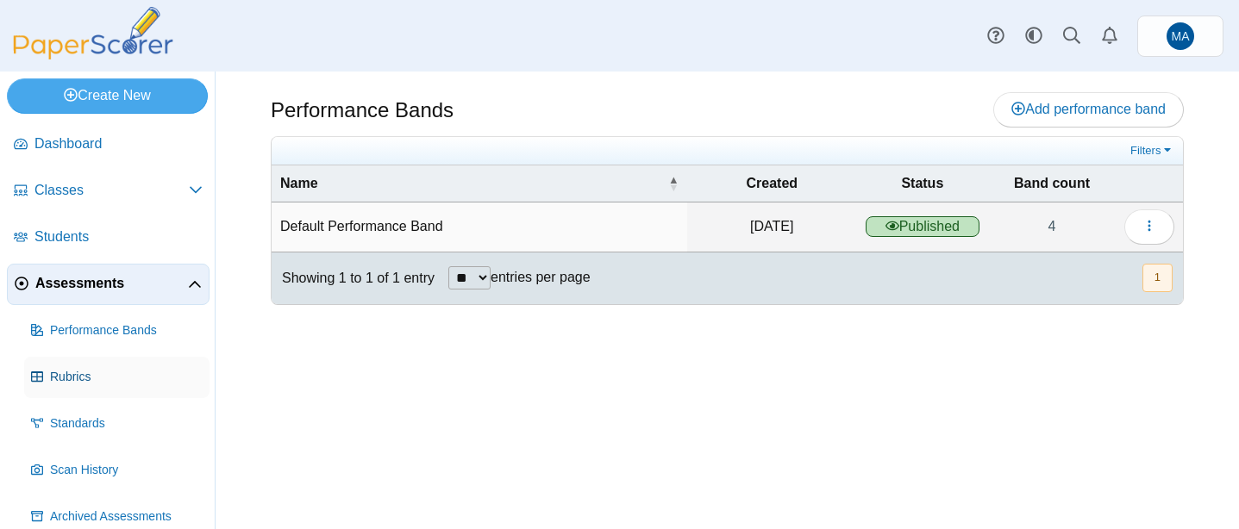
click at [92, 366] on link "Rubrics" at bounding box center [116, 377] width 185 height 41
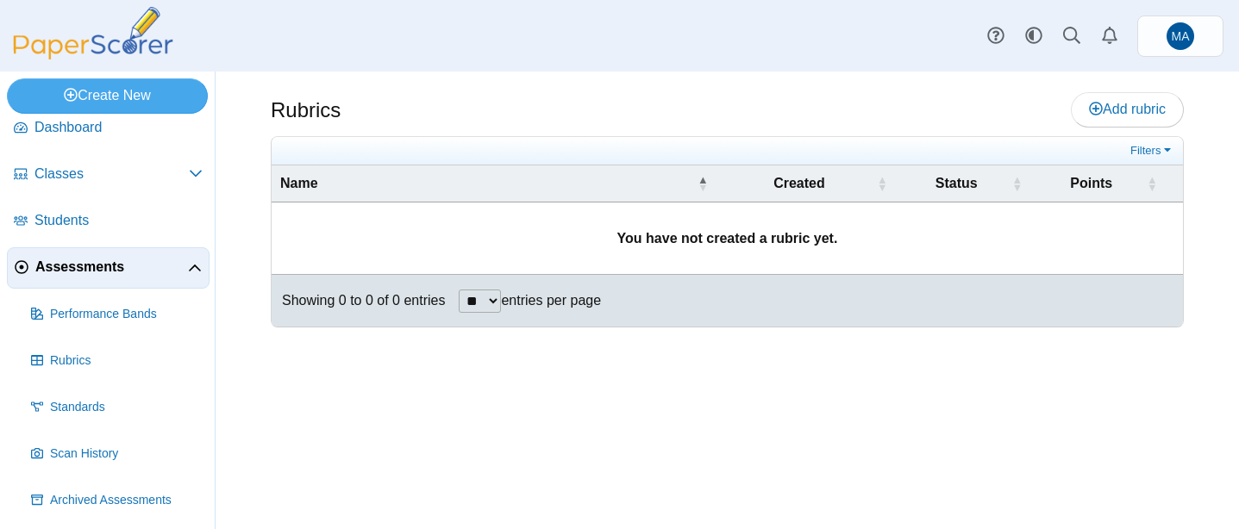
scroll to position [33, 0]
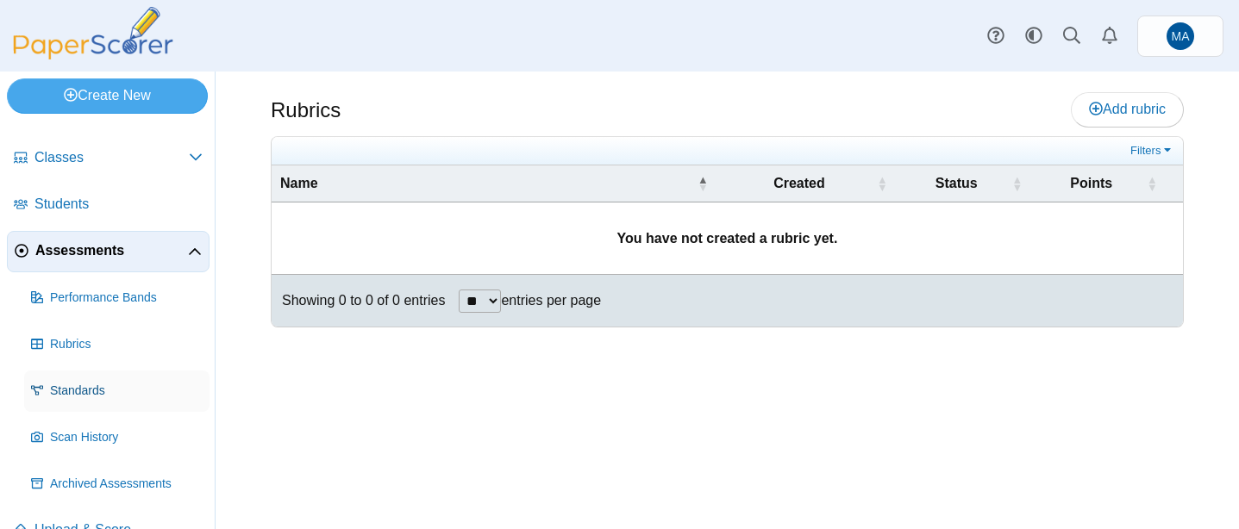
click at [90, 394] on span "Standards" at bounding box center [126, 391] width 153 height 17
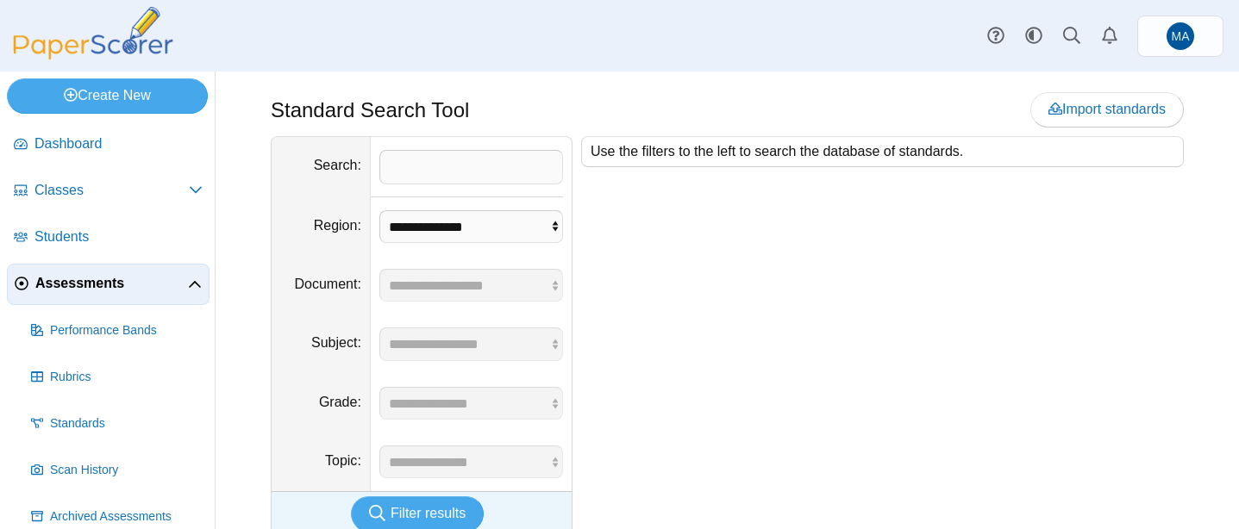
scroll to position [66, 0]
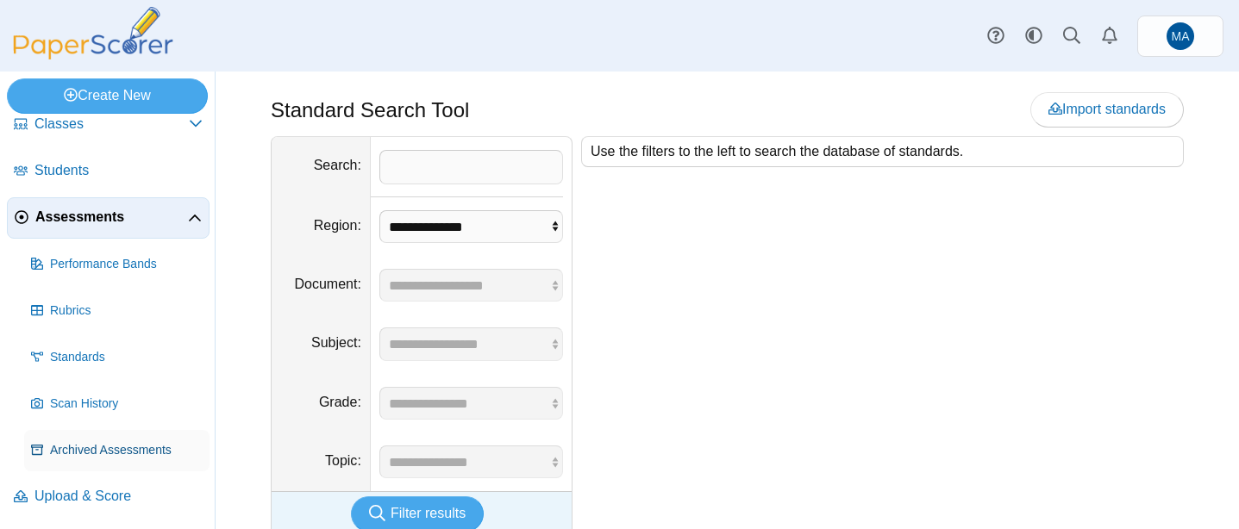
click at [97, 451] on span "Archived Assessments" at bounding box center [126, 450] width 153 height 17
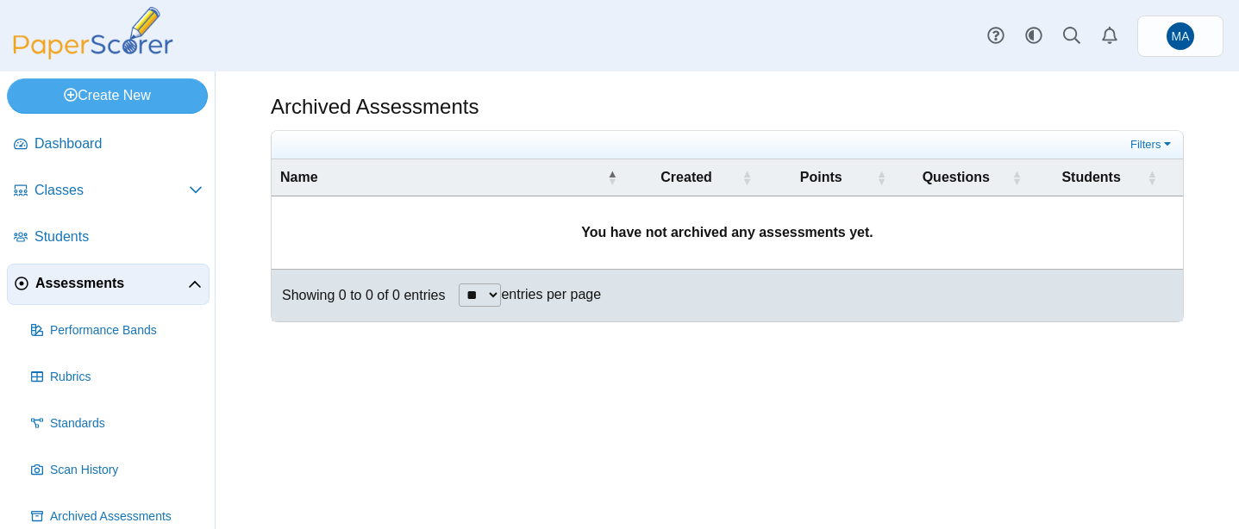
click at [88, 399] on ul "Performance Bands Rubrics" at bounding box center [108, 424] width 203 height 228
click at [103, 464] on span "Scan History" at bounding box center [126, 470] width 153 height 17
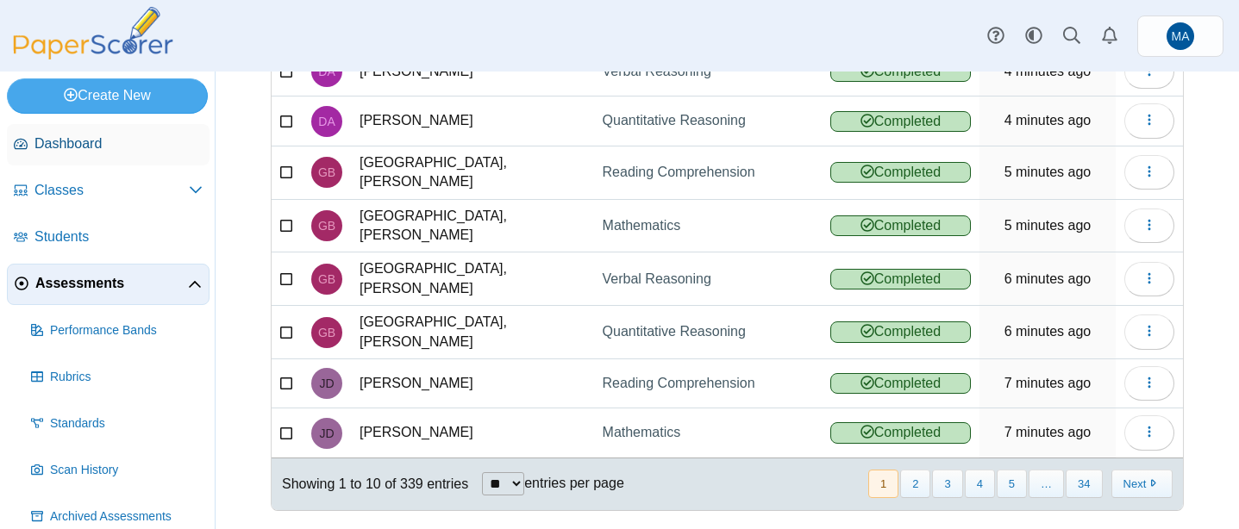
click at [95, 136] on span "Dashboard" at bounding box center [118, 144] width 168 height 19
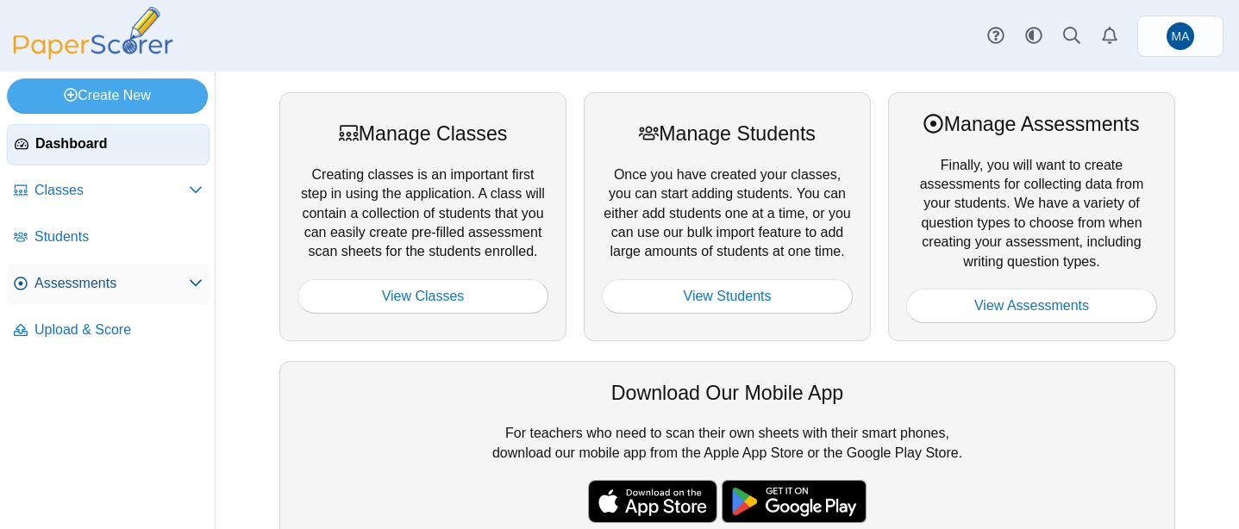
click at [110, 293] on span "Assessments" at bounding box center [111, 283] width 154 height 19
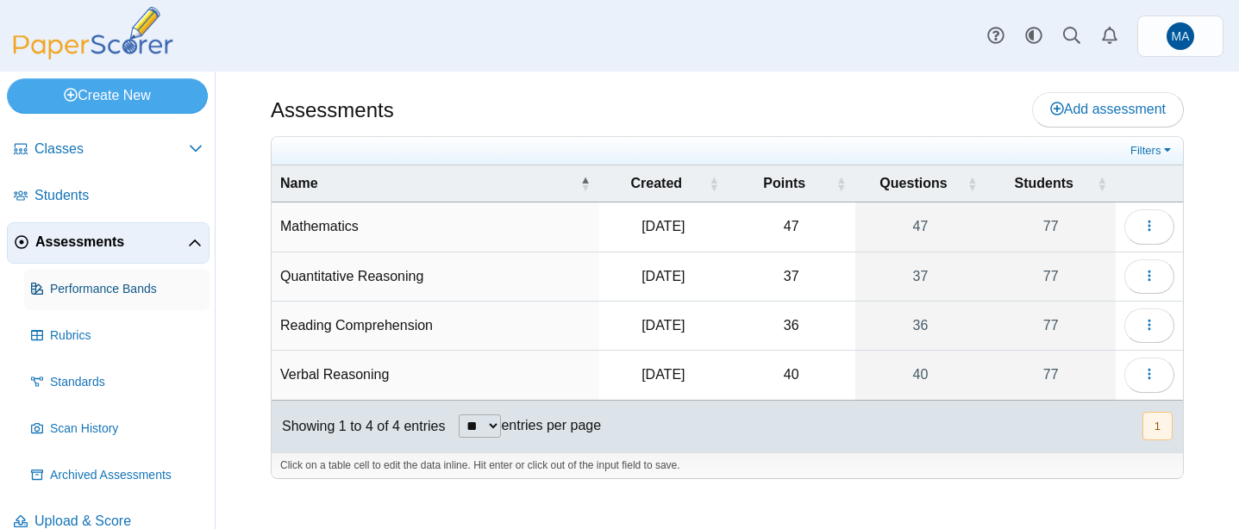
scroll to position [2, 0]
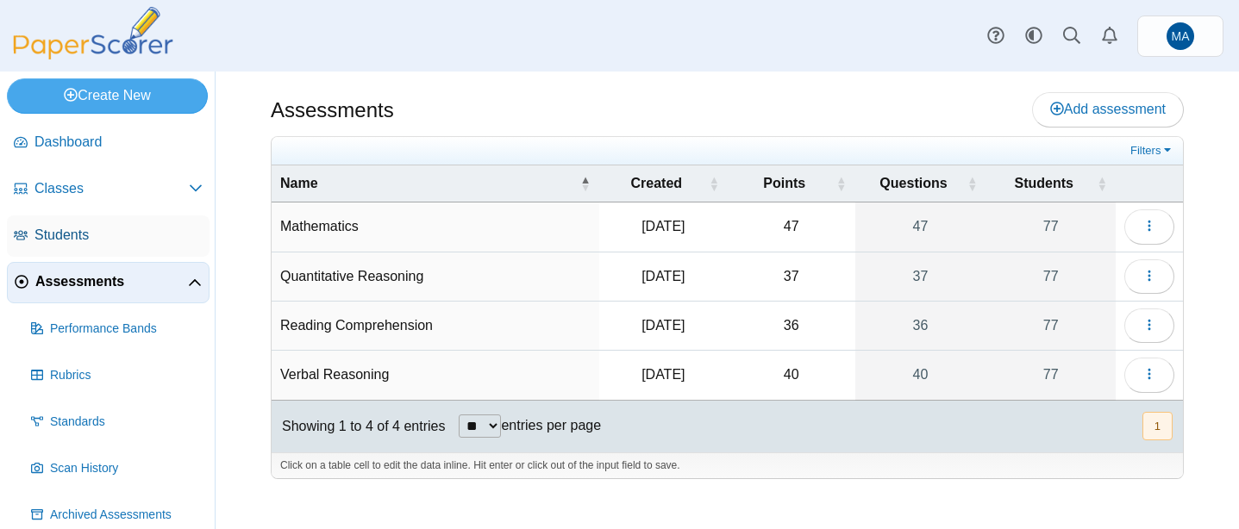
click at [93, 221] on link "Students" at bounding box center [108, 236] width 203 height 41
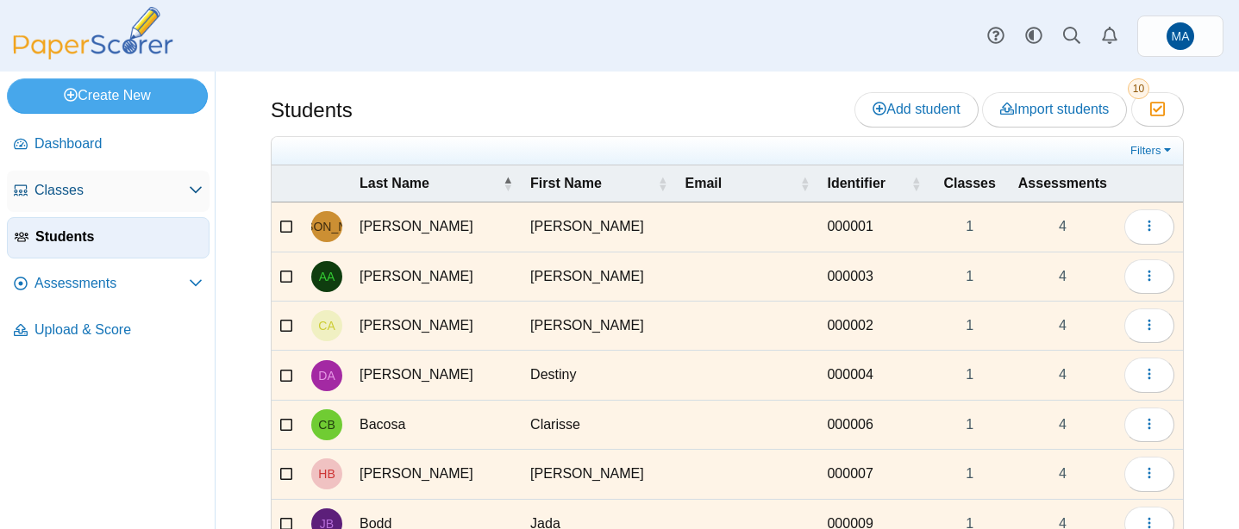
click at [122, 205] on link "Classes" at bounding box center [108, 191] width 203 height 41
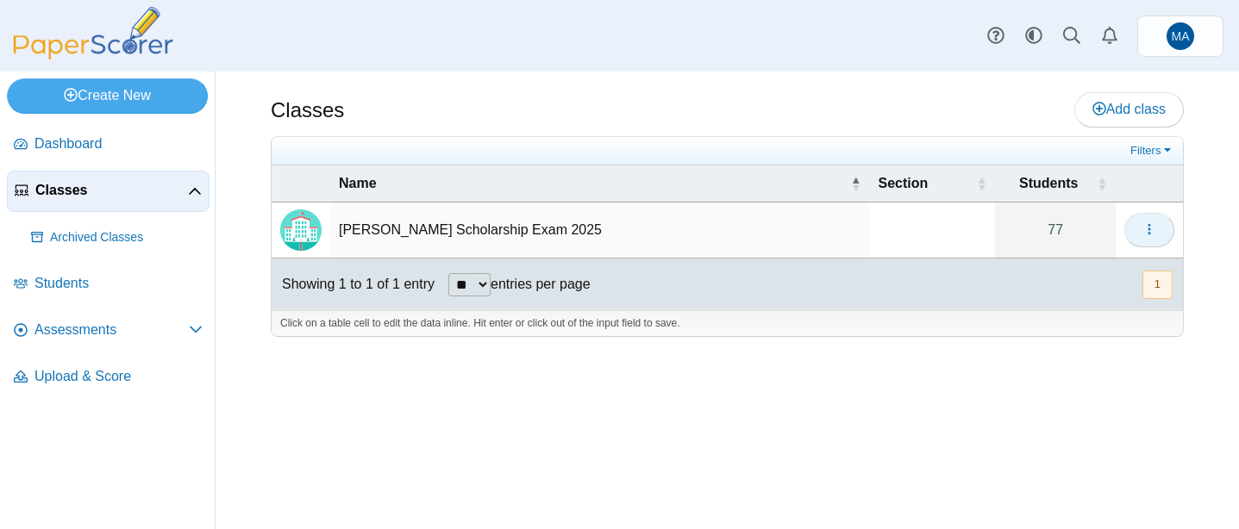
click at [1143, 225] on icon "button" at bounding box center [1150, 229] width 14 height 14
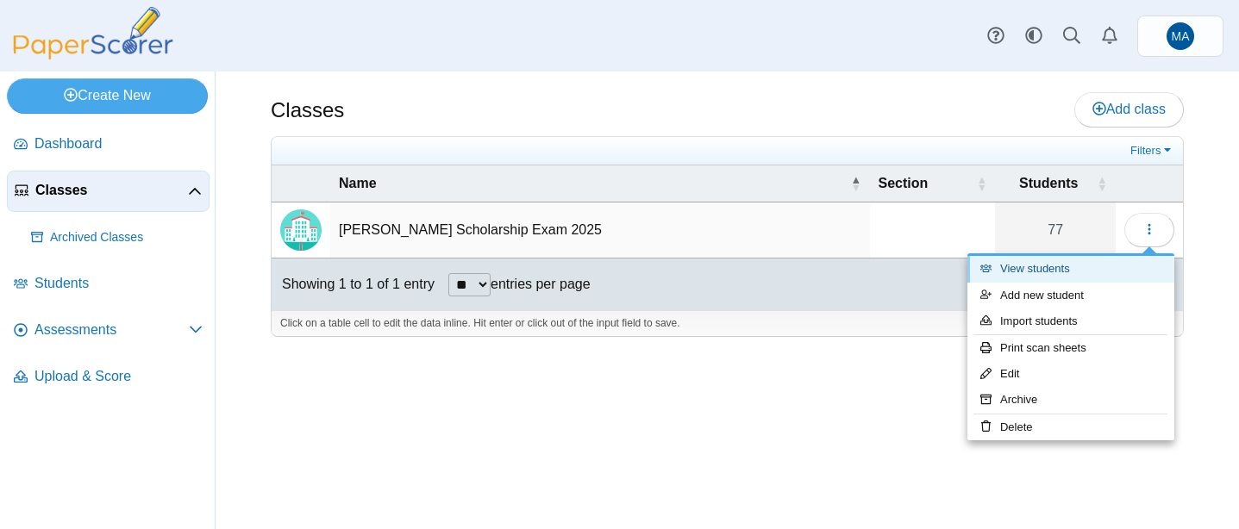
click at [1058, 266] on link "View students" at bounding box center [1071, 269] width 207 height 26
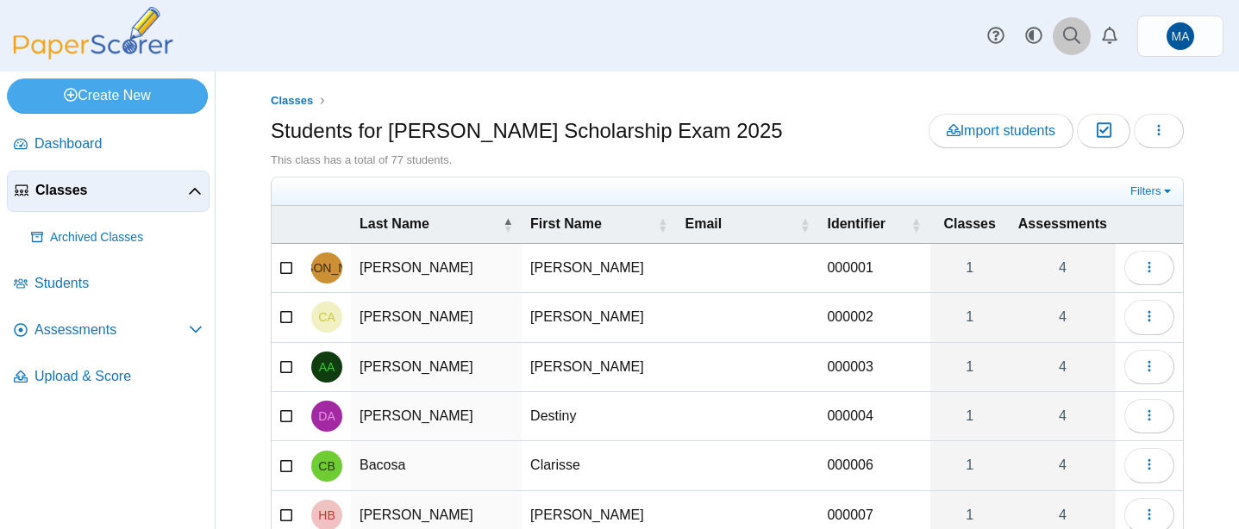
click at [1071, 41] on icon at bounding box center [1071, 35] width 17 height 17
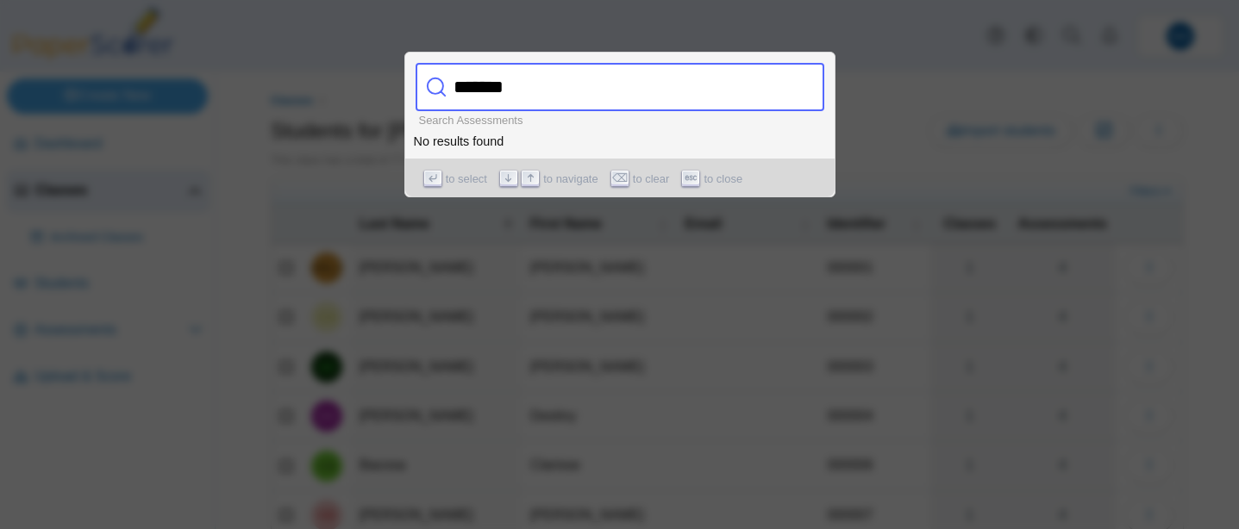
click at [581, 95] on input "*******" at bounding box center [602, 87] width 310 height 48
type input "*******"
click at [792, 288] on div at bounding box center [619, 264] width 1239 height 529
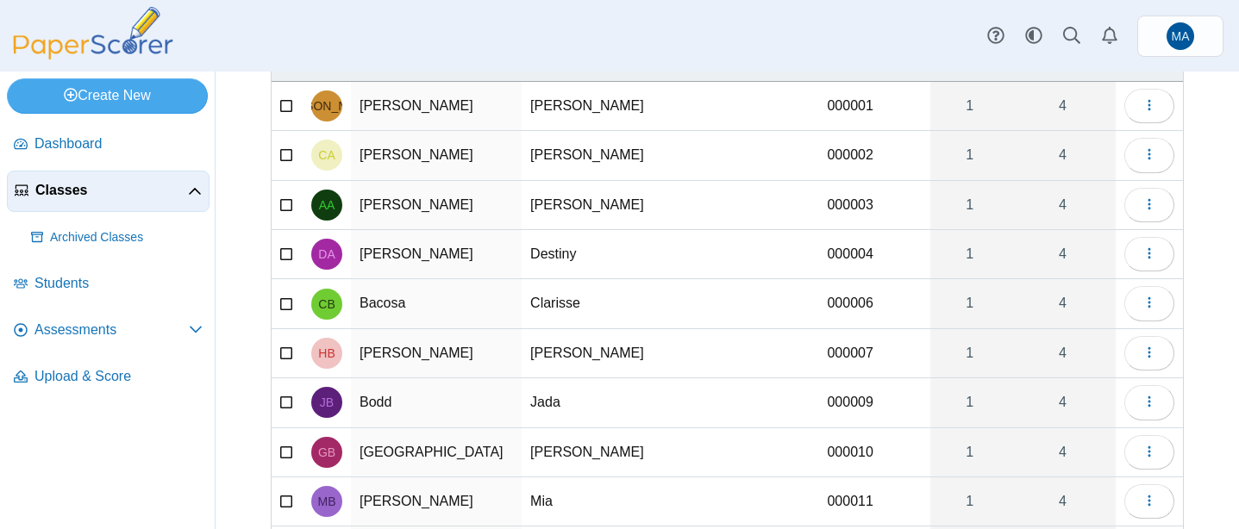
scroll to position [304, 0]
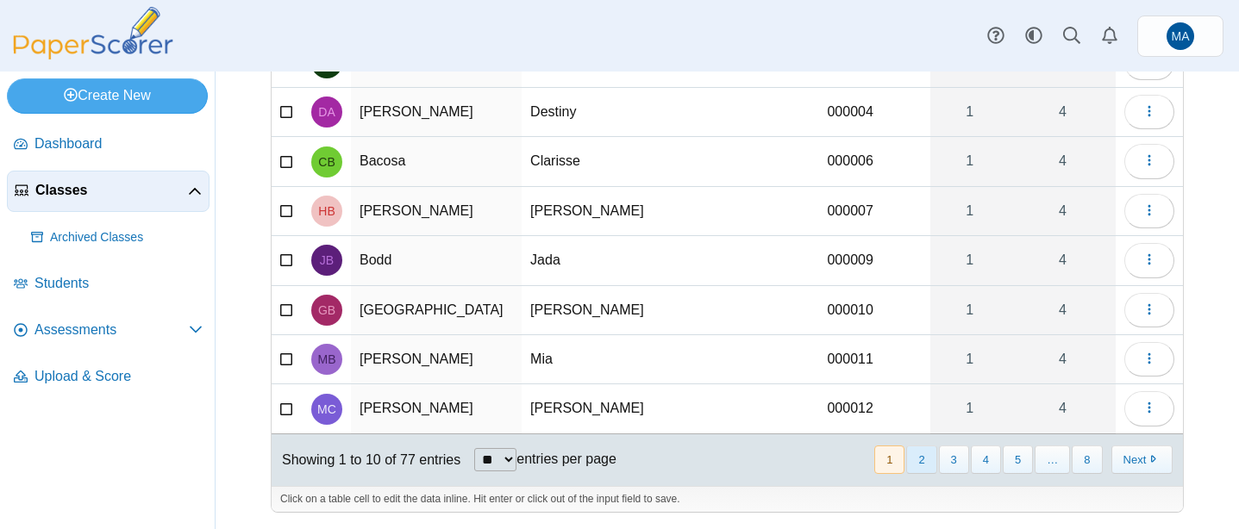
click at [921, 473] on button "2" at bounding box center [921, 460] width 30 height 28
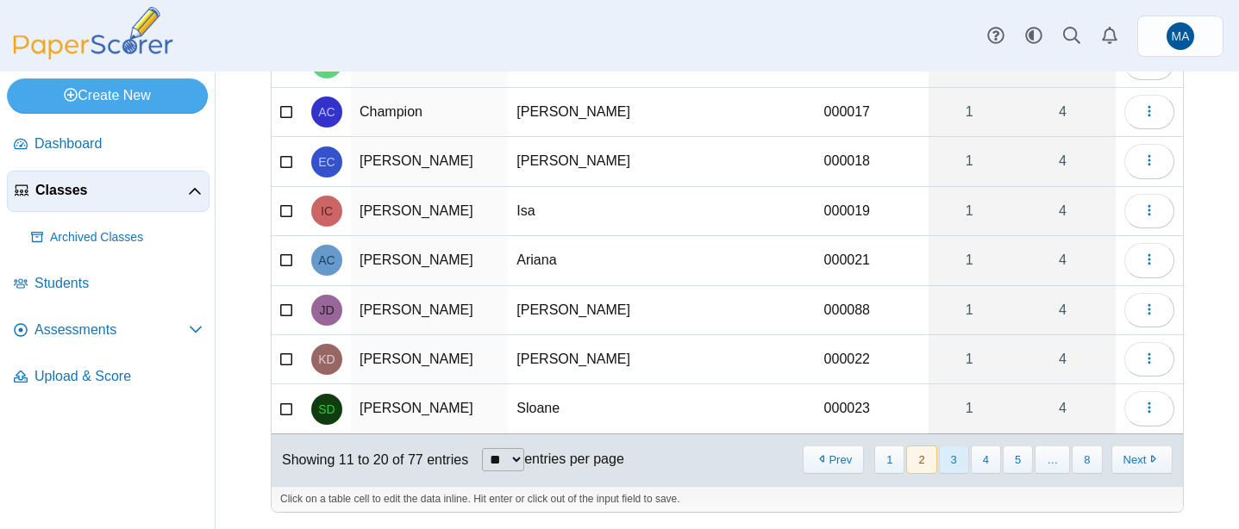
click at [949, 454] on button "3" at bounding box center [954, 460] width 30 height 28
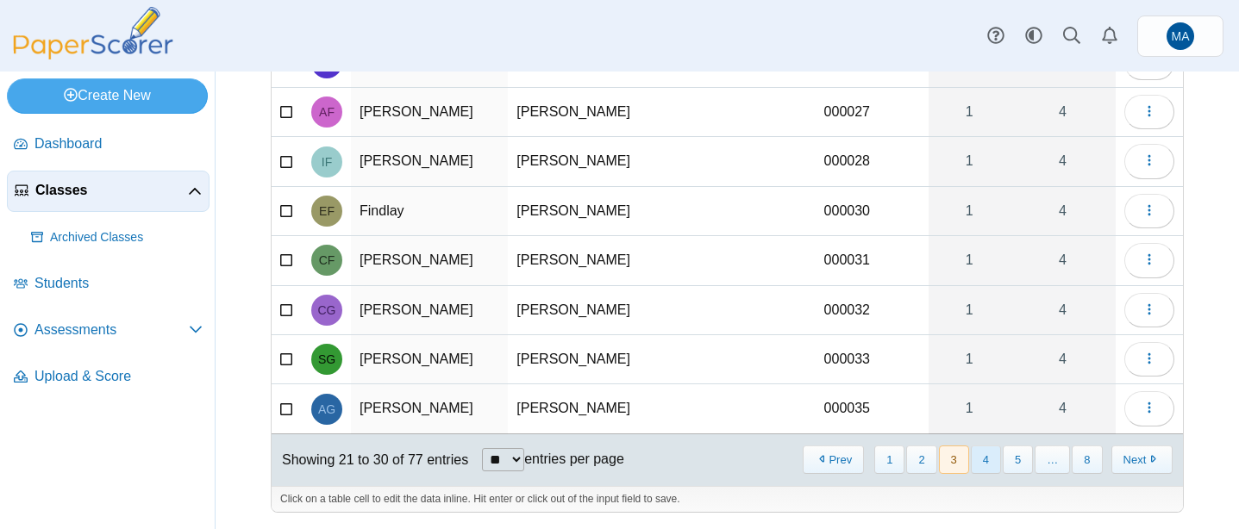
click at [998, 464] on button "4" at bounding box center [986, 460] width 30 height 28
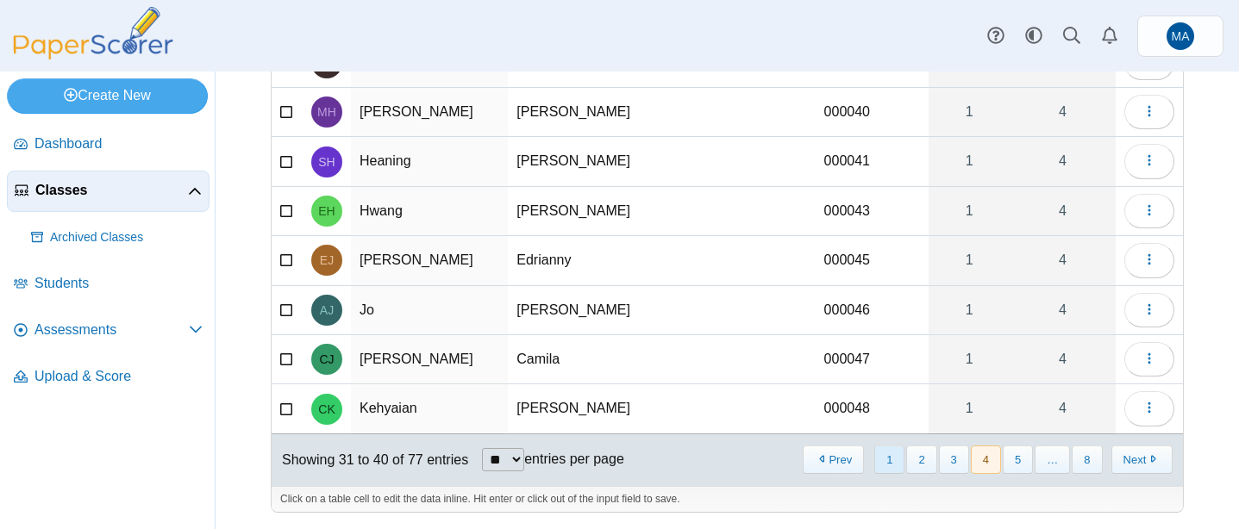
click at [889, 461] on button "1" at bounding box center [889, 460] width 30 height 28
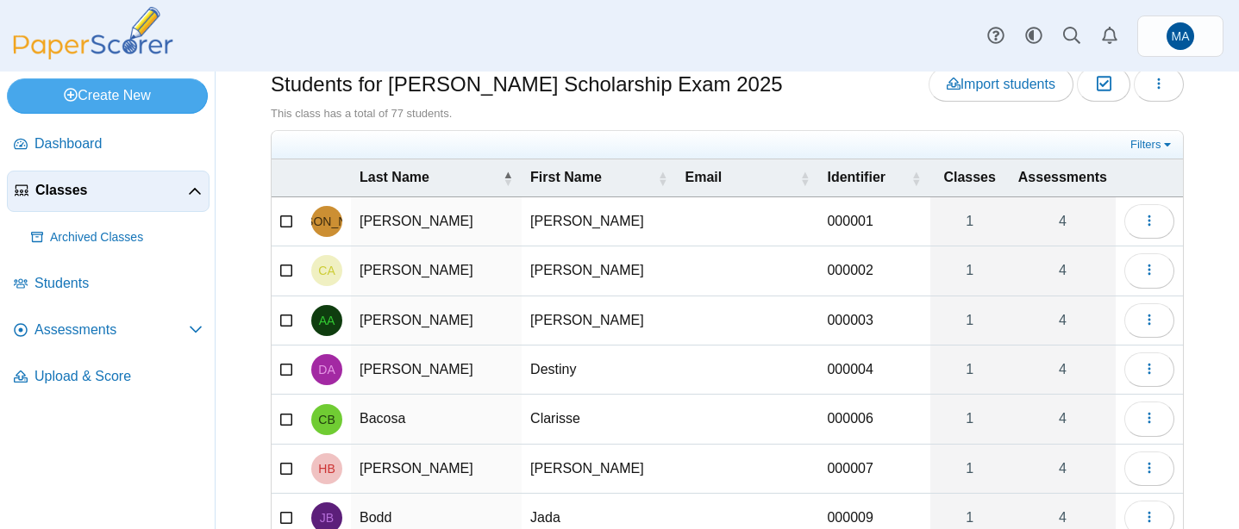
scroll to position [0, 0]
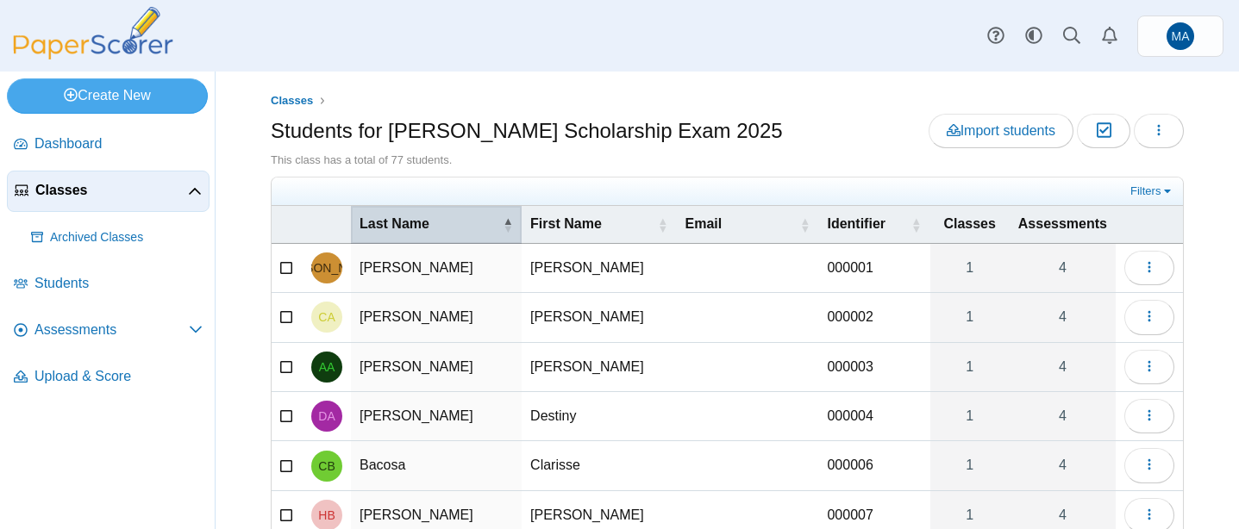
click at [420, 211] on th "Last Name" at bounding box center [436, 224] width 171 height 37
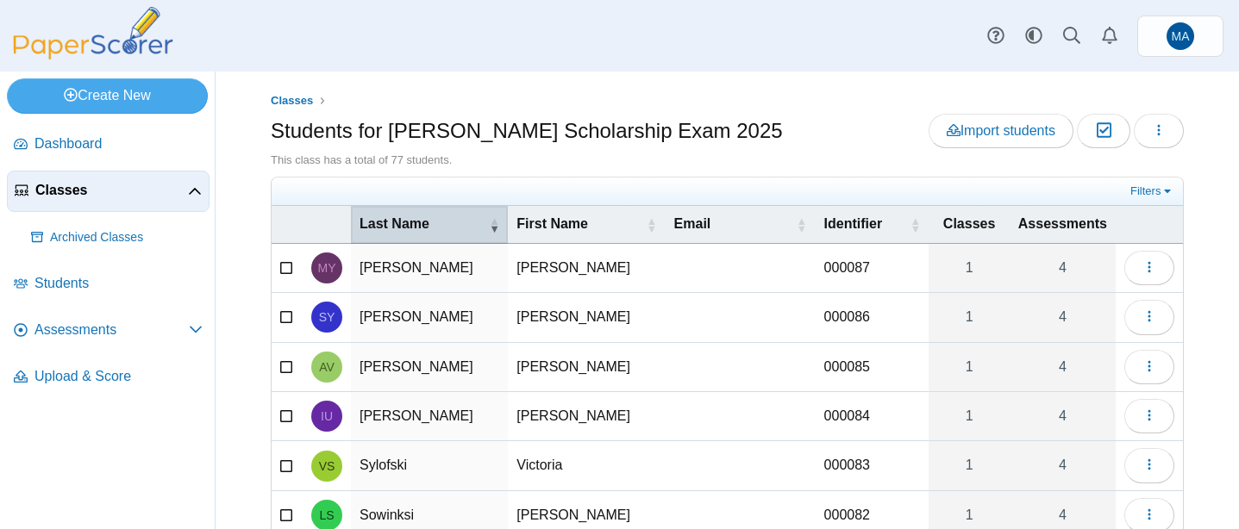
click at [423, 227] on span "Last Name" at bounding box center [423, 224] width 126 height 19
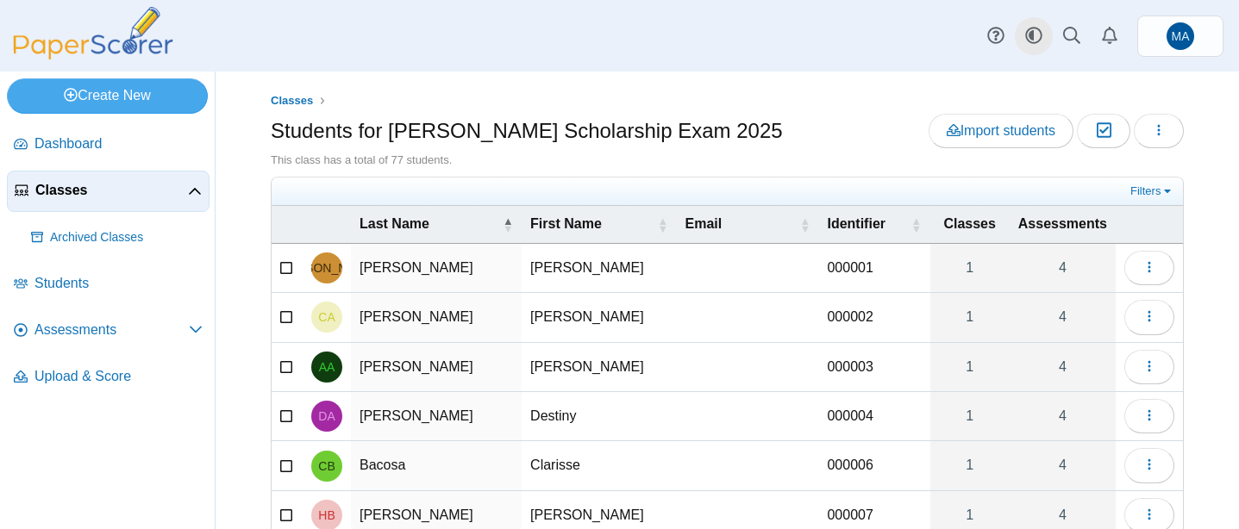
drag, startPoint x: 1228, startPoint y: 60, endPoint x: 1039, endPoint y: 36, distance: 190.4
click at [1039, 36] on div "Dashboard Classes Archived classes Students Assessments" at bounding box center [619, 36] width 1239 height 72
drag, startPoint x: 1228, startPoint y: 104, endPoint x: 1181, endPoint y: 84, distance: 51.7
click at [1135, 106] on div "Classes Students for Butler Scholarship Exam 2025 Import students Moderation 0 …" at bounding box center [728, 301] width 1024 height 458
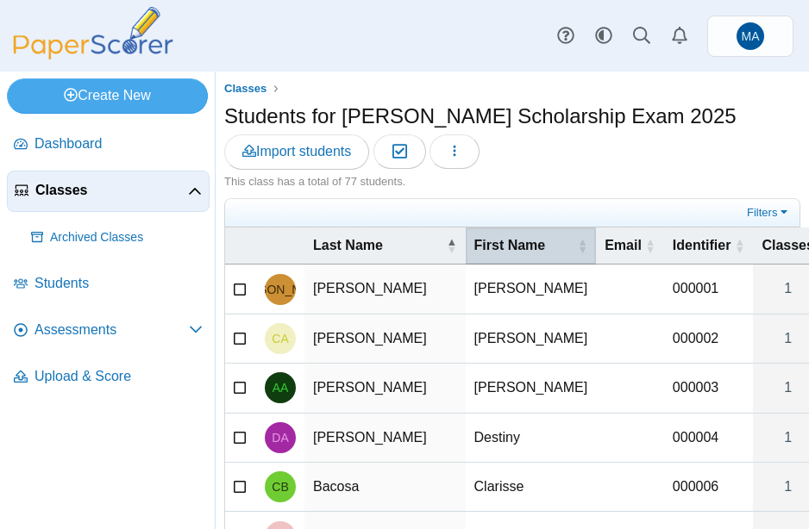
click at [474, 255] on span "First Name" at bounding box center [524, 245] width 100 height 19
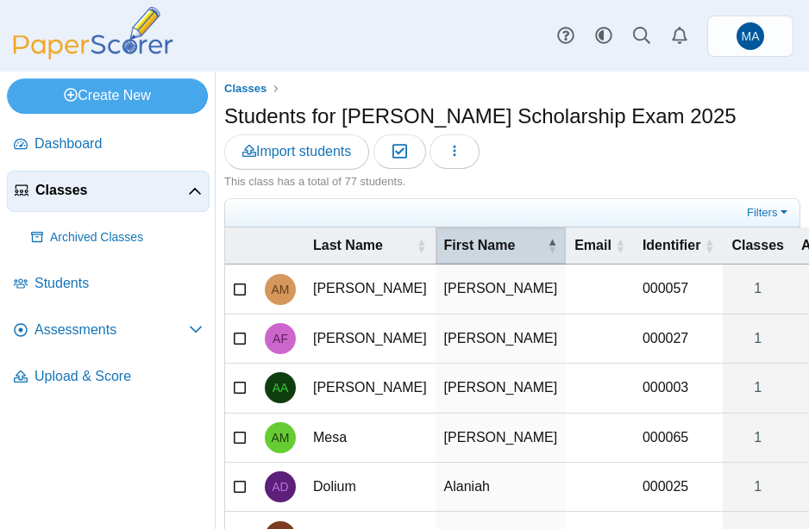
click at [444, 255] on span "First Name" at bounding box center [494, 245] width 100 height 19
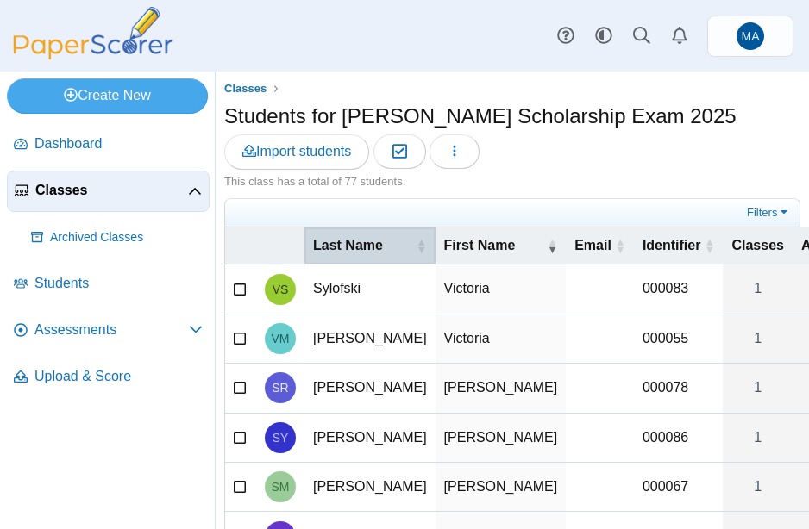
click at [343, 255] on span "Last Name" at bounding box center [363, 245] width 100 height 19
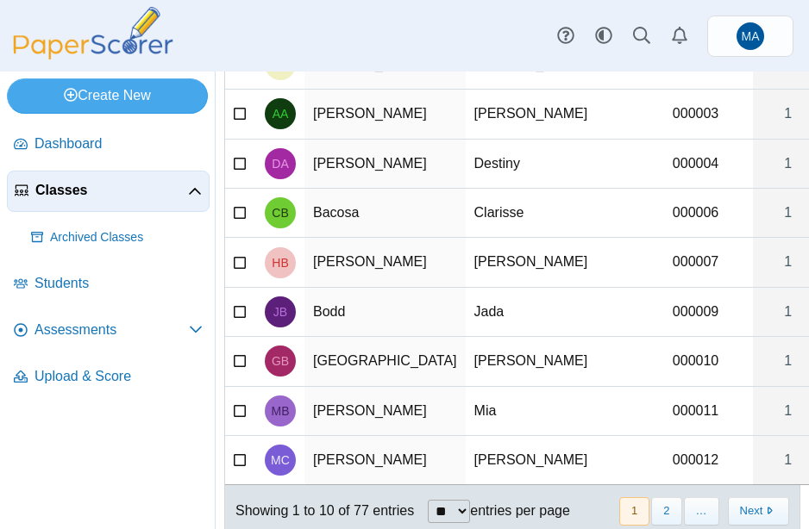
scroll to position [345, 0]
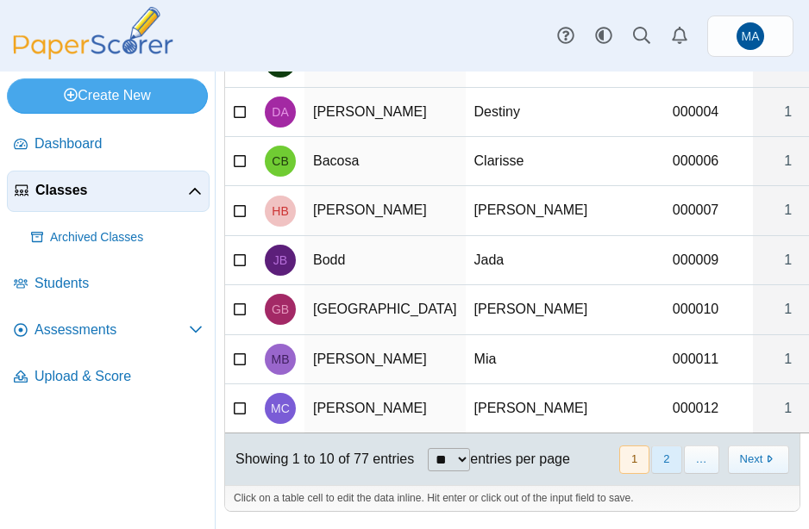
click at [672, 466] on button "2" at bounding box center [666, 460] width 30 height 28
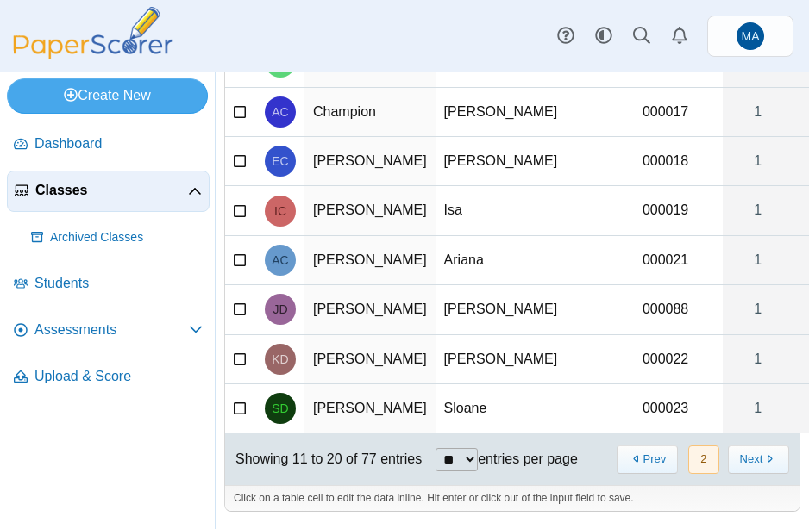
click at [451, 448] on div "Showing 11 to 20 of 77 entries ** ** ** *** entries per page" at bounding box center [401, 460] width 353 height 52
click at [454, 459] on select "** ** ** ***" at bounding box center [456, 459] width 42 height 23
select select "***"
click at [437, 448] on select "** ** ** ***" at bounding box center [456, 459] width 42 height 23
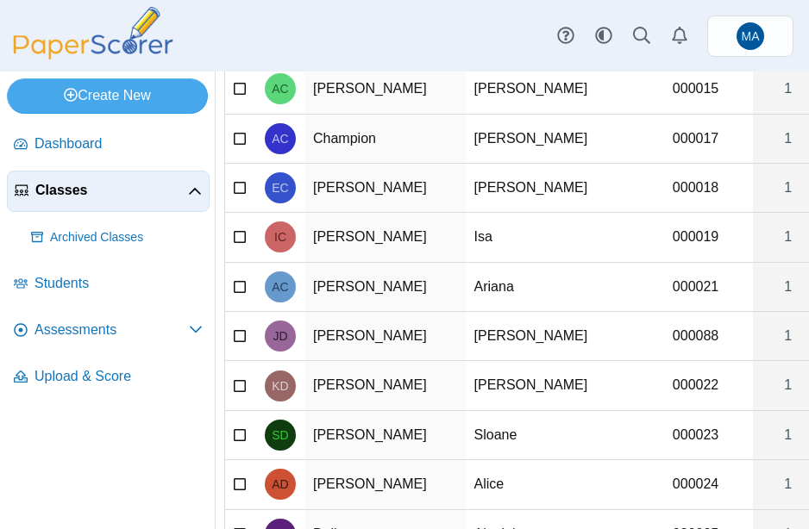
scroll to position [0, 0]
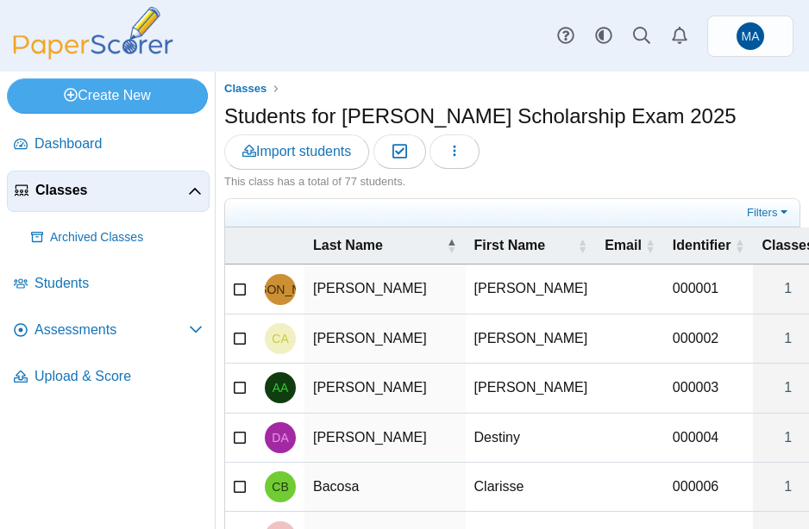
click at [562, 176] on div "This class has a total of 77 students." at bounding box center [512, 182] width 576 height 16
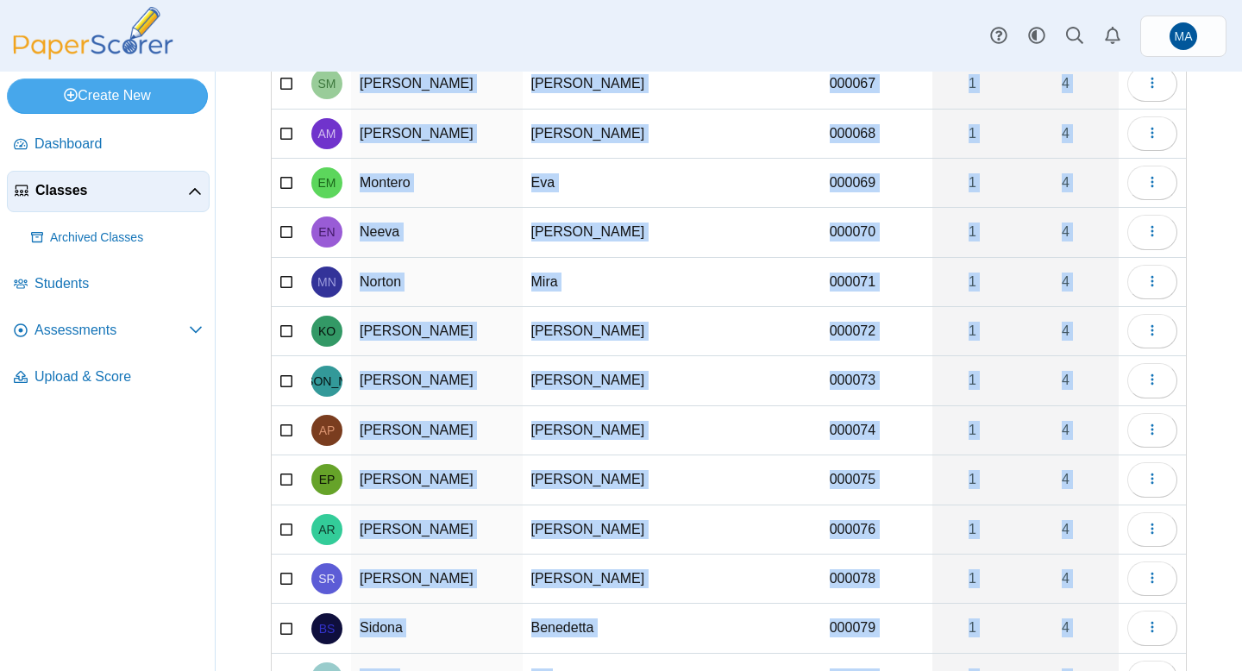
scroll to position [3480, 0]
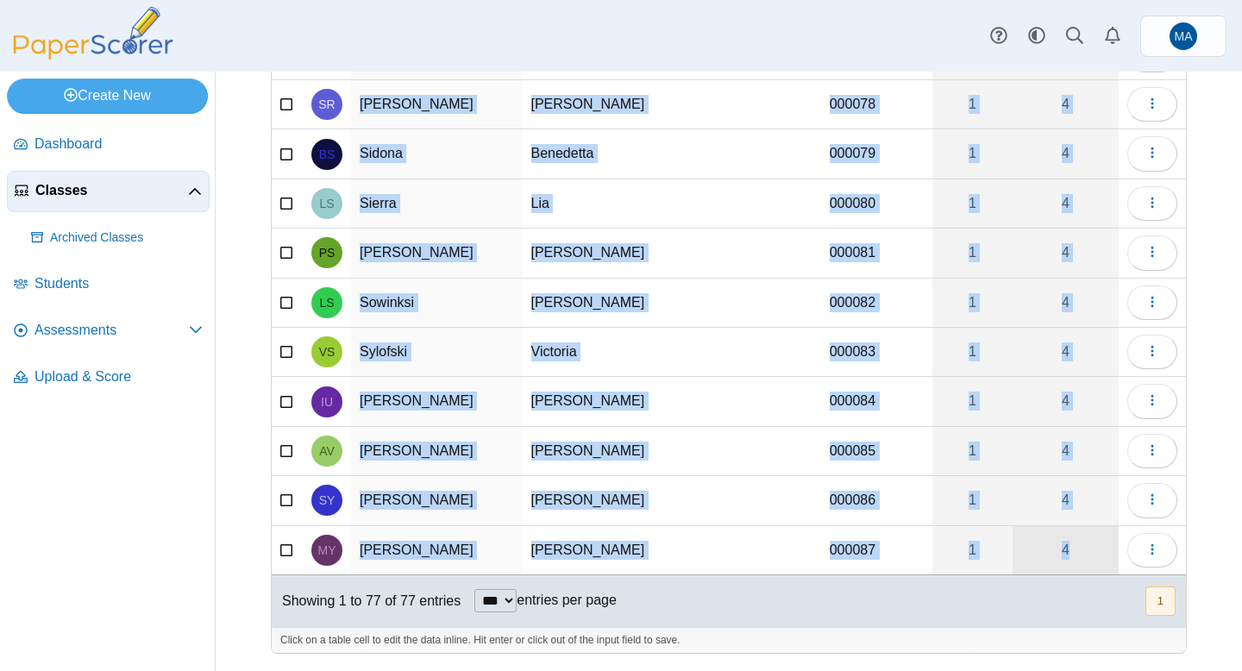
drag, startPoint x: 249, startPoint y: 175, endPoint x: 1093, endPoint y: 569, distance: 931.7
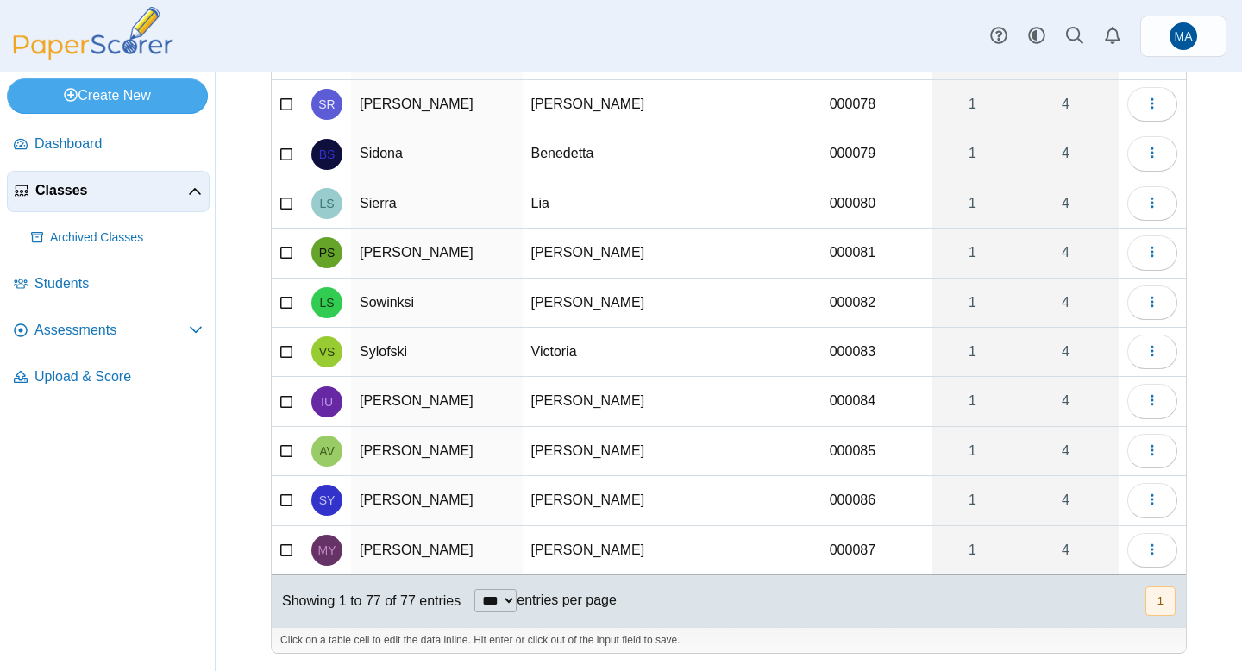
click at [1212, 405] on div "Classes Students for Butler Scholarship Exam 2025 Import students Moderation 0 …" at bounding box center [729, 371] width 1026 height 599
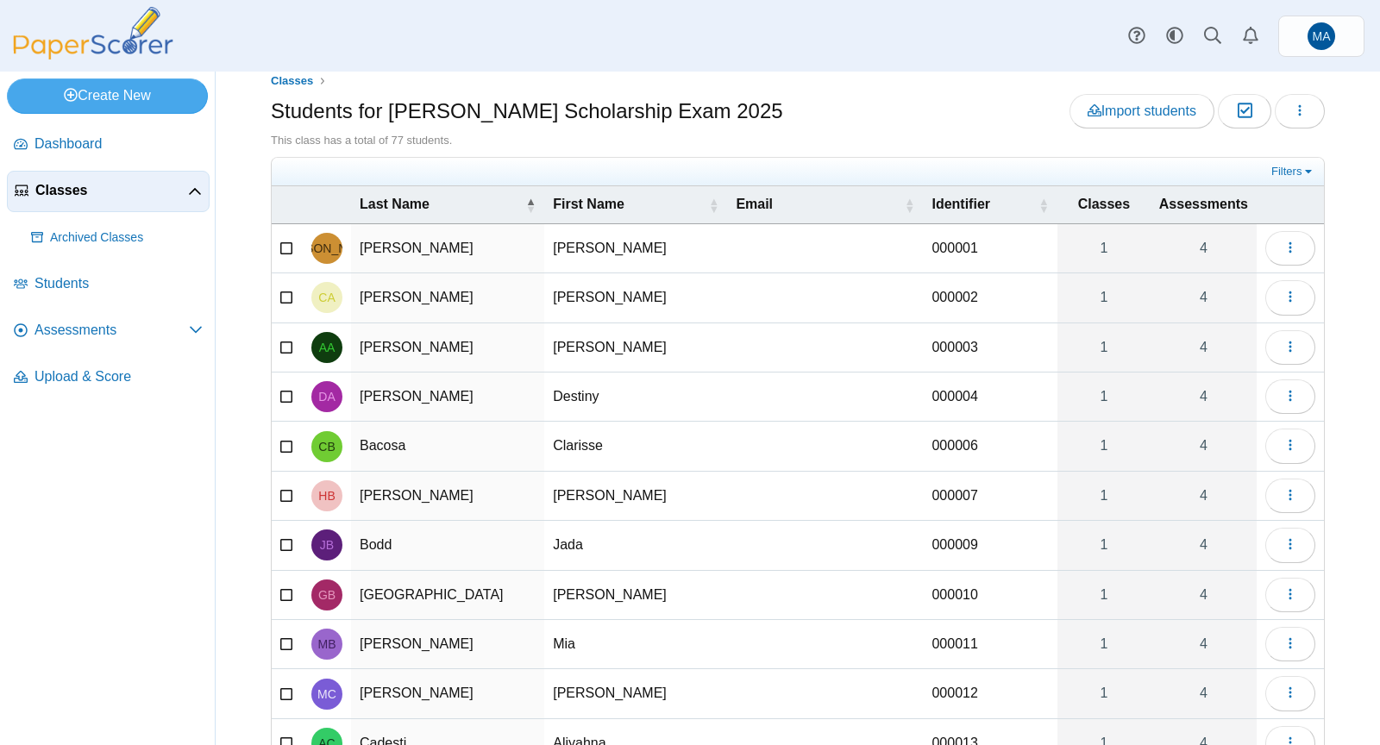
scroll to position [0, 0]
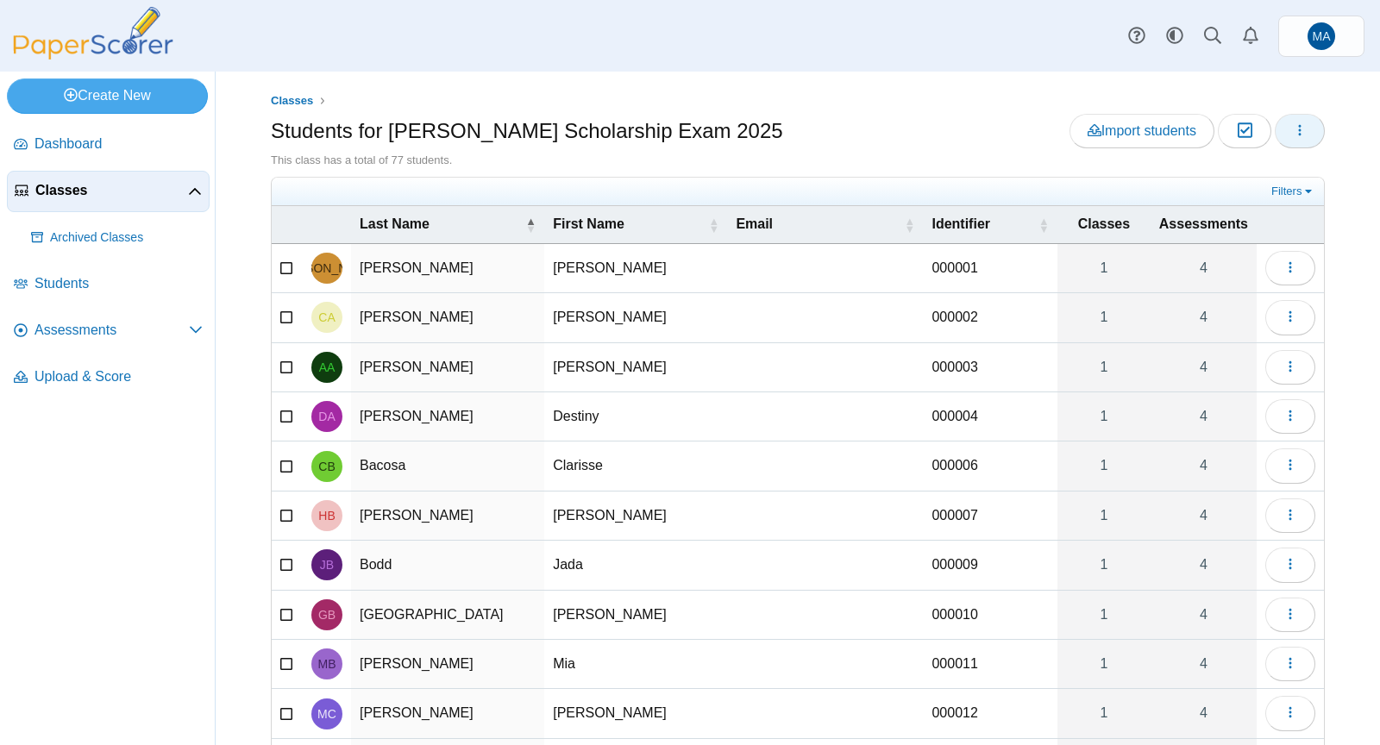
click at [1238, 133] on use "button" at bounding box center [1300, 129] width 3 height 11
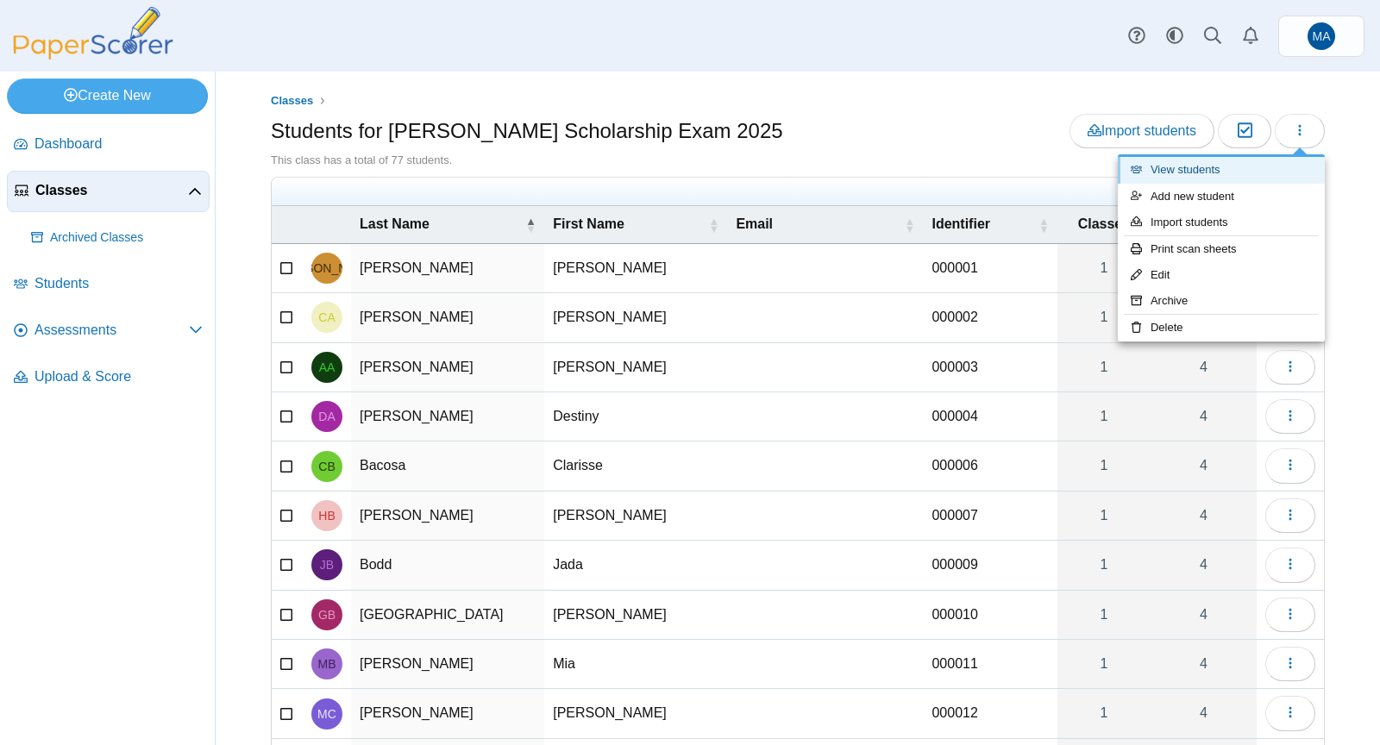
click at [1238, 160] on link "View students" at bounding box center [1221, 170] width 207 height 26
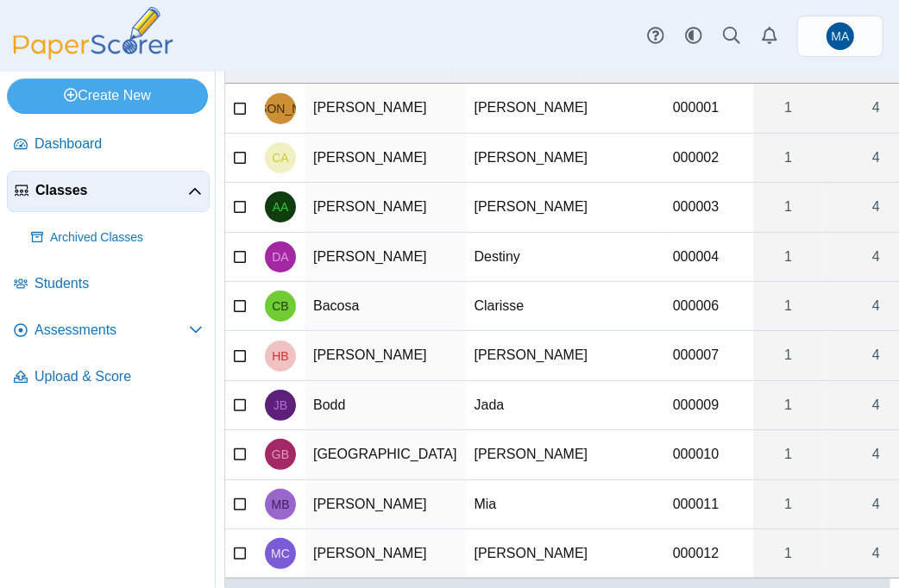
scroll to position [273, 0]
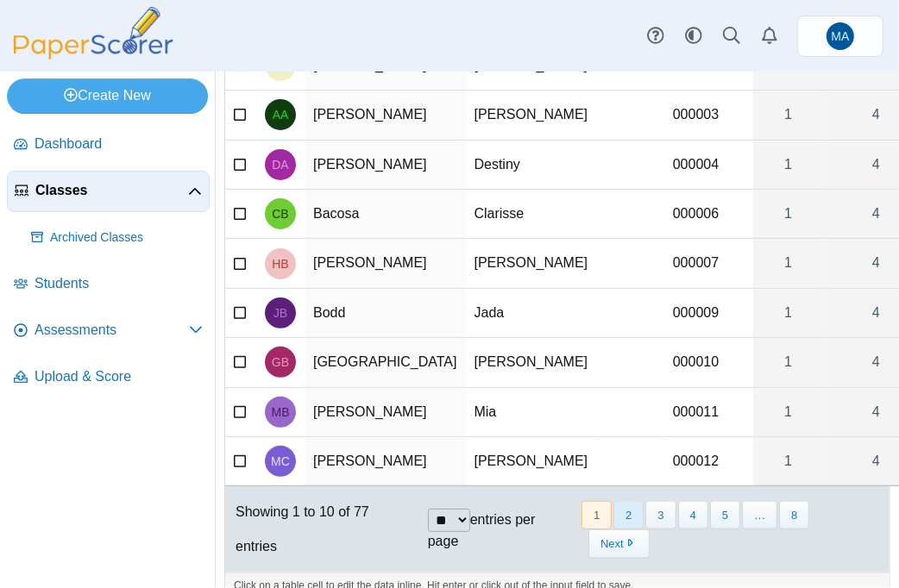
click at [643, 501] on button "2" at bounding box center [628, 515] width 30 height 28
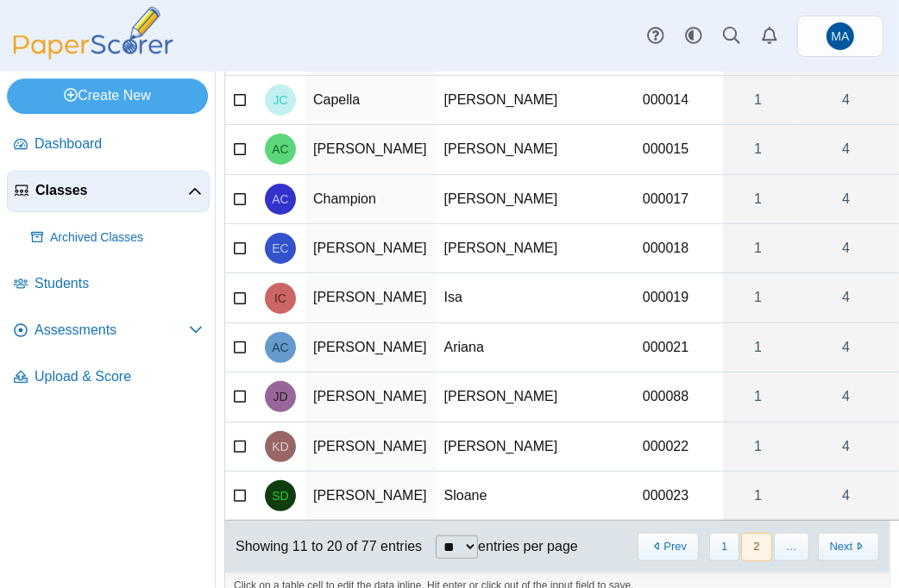
scroll to position [0, 0]
